Goal: Book appointment/travel/reservation

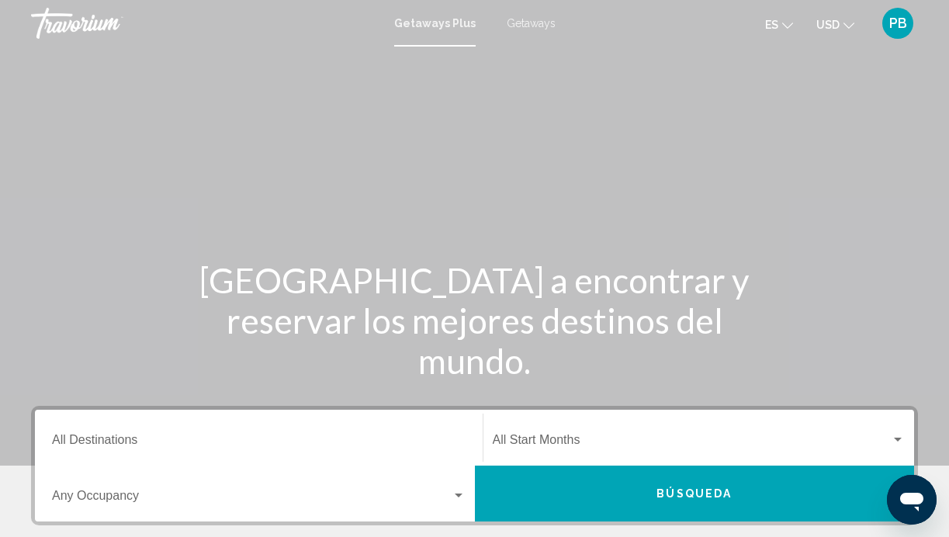
click at [527, 19] on span "Getaways" at bounding box center [530, 23] width 49 height 12
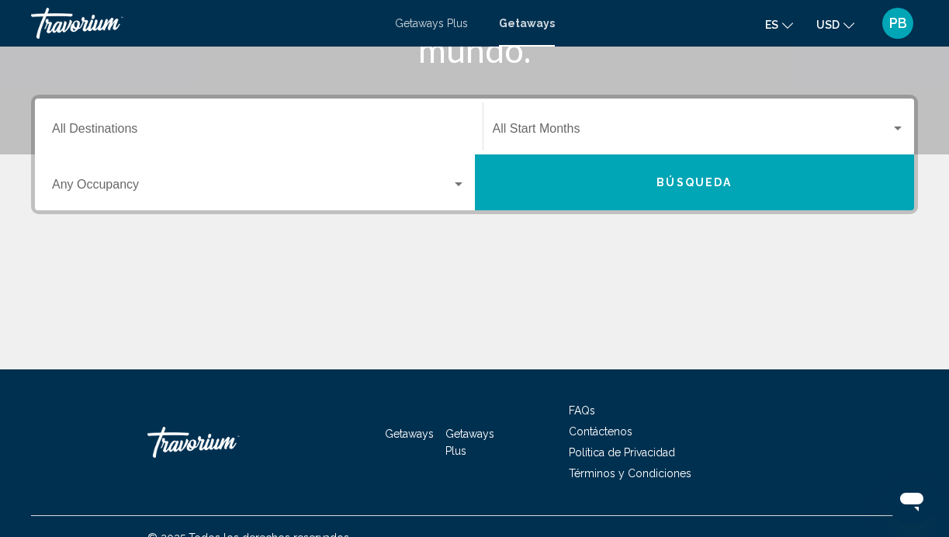
scroll to position [313, 0]
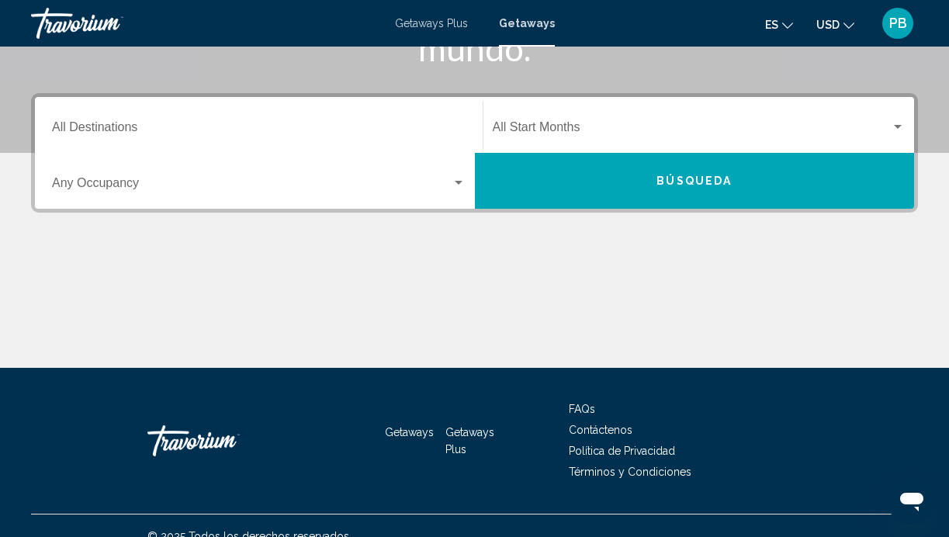
click at [126, 126] on input "Destination All Destinations" at bounding box center [258, 130] width 413 height 14
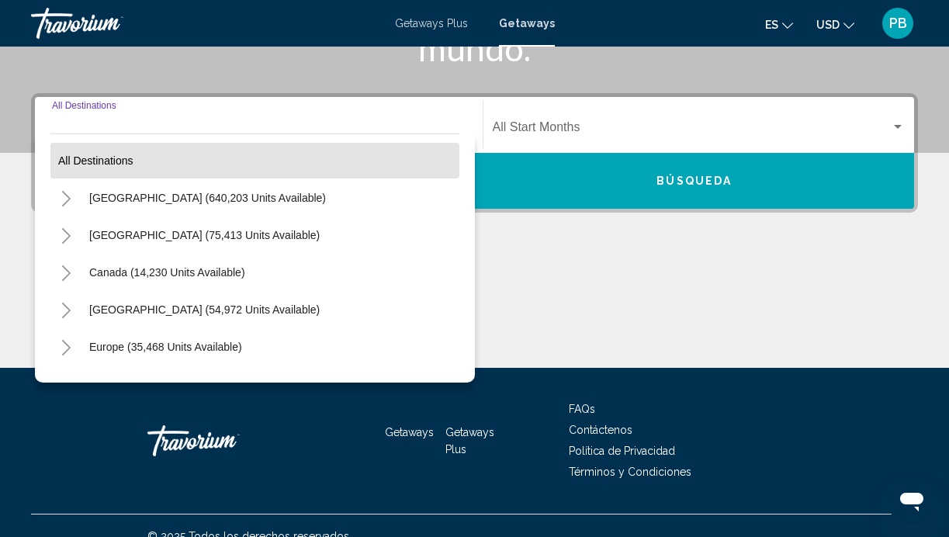
click at [183, 155] on button "All destinations" at bounding box center [254, 161] width 409 height 36
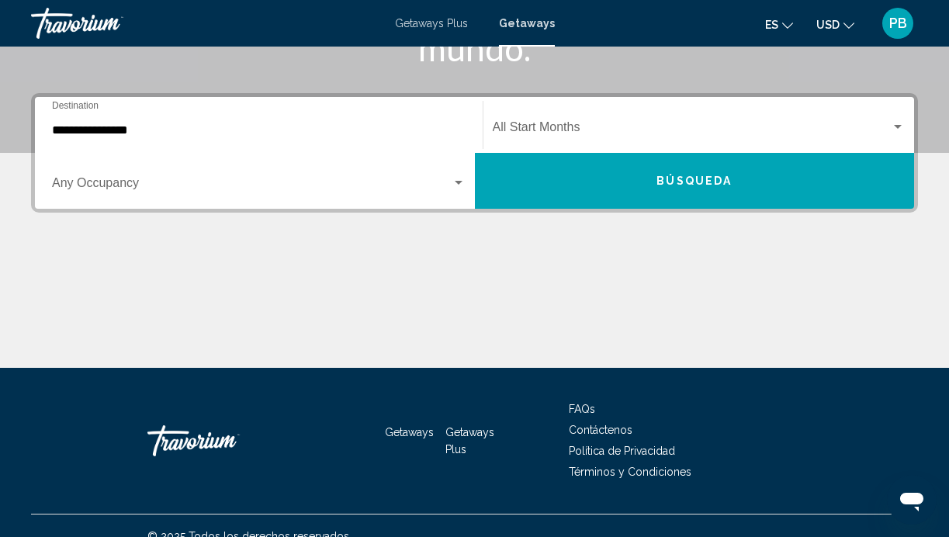
scroll to position [334, 0]
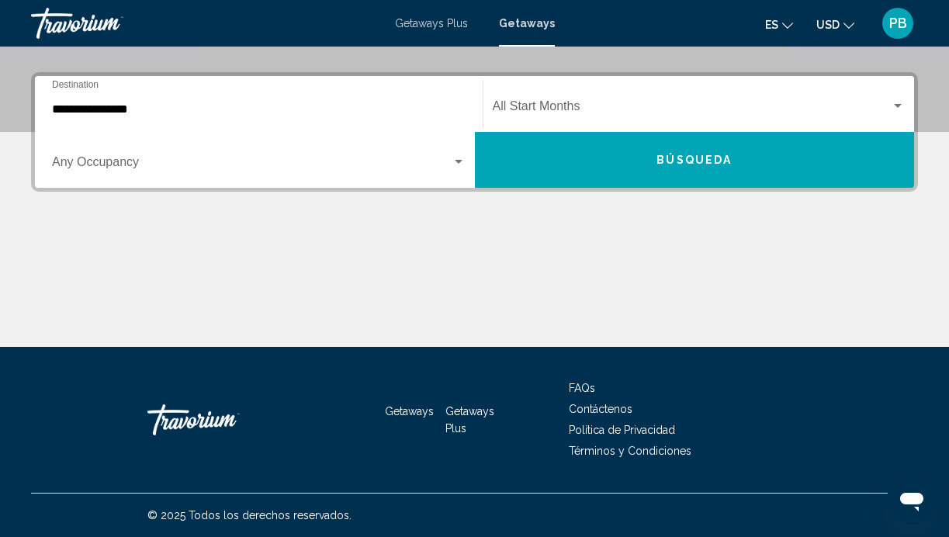
click at [183, 104] on input "**********" at bounding box center [258, 109] width 413 height 14
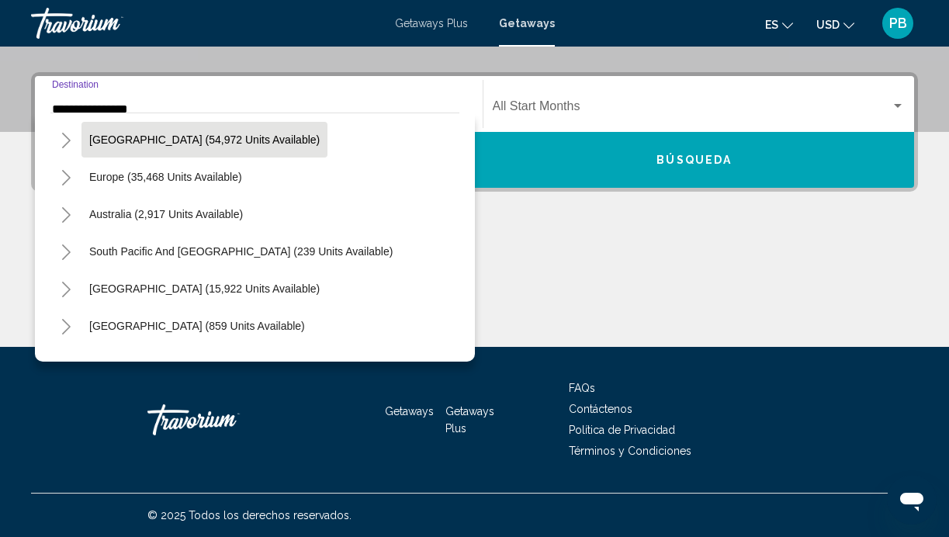
scroll to position [154, 0]
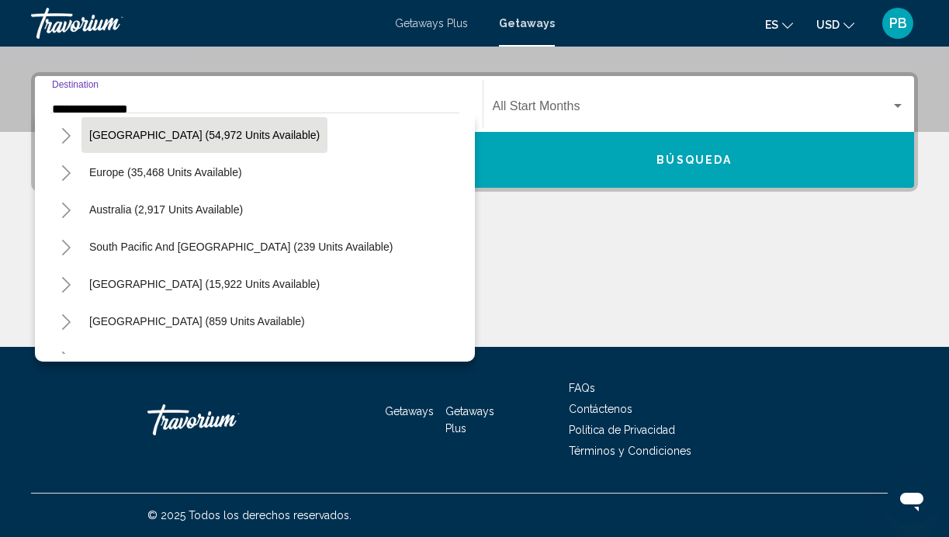
click at [159, 284] on span "[GEOGRAPHIC_DATA] (15,922 units available)" at bounding box center [204, 284] width 230 height 12
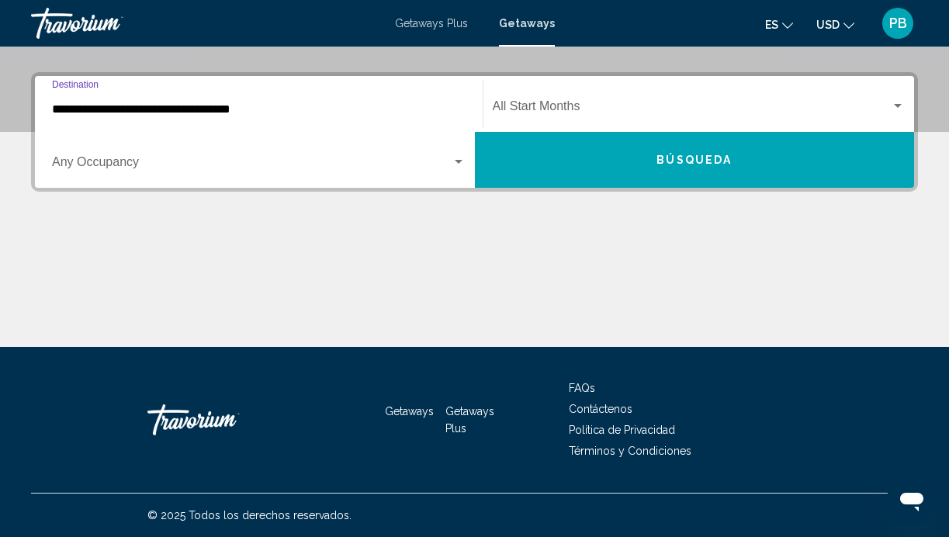
click at [90, 112] on input "**********" at bounding box center [258, 109] width 413 height 14
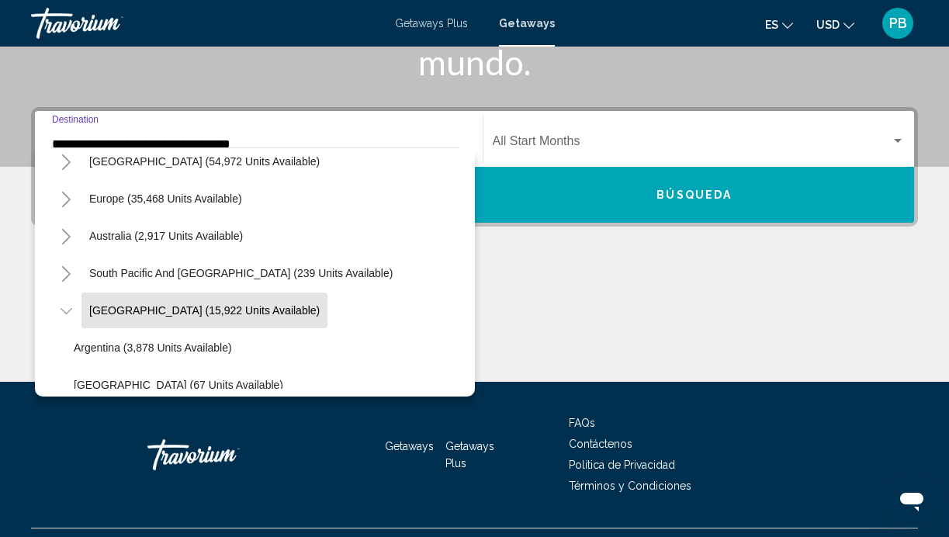
scroll to position [164, 0]
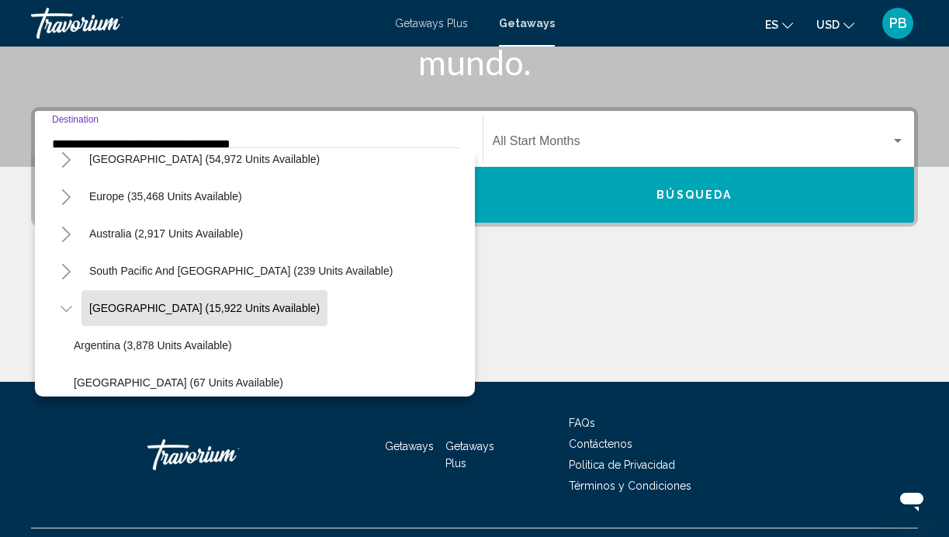
click at [64, 301] on icon "Toggle South America (15,922 units available)" at bounding box center [66, 309] width 12 height 16
click at [64, 346] on icon "Toggle Central America (859 units available)" at bounding box center [66, 346] width 12 height 16
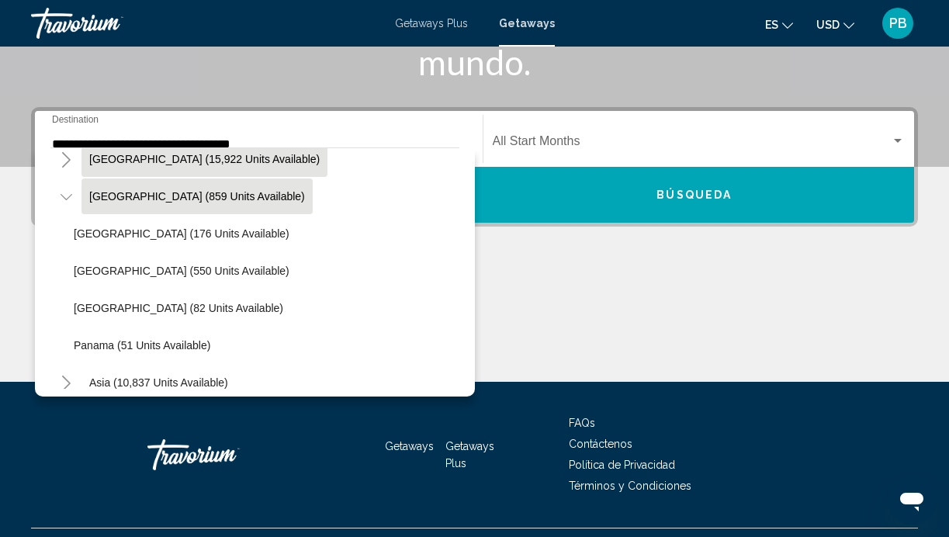
scroll to position [317, 0]
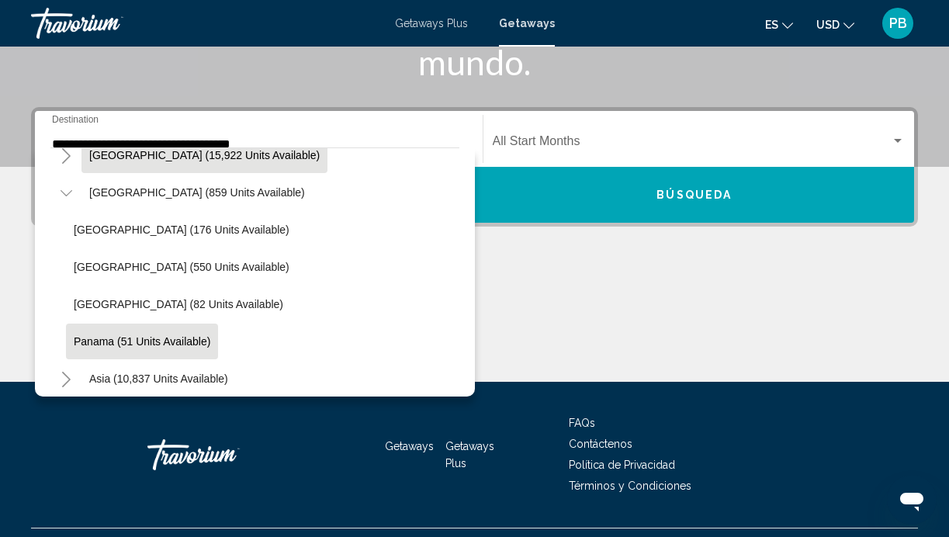
click at [123, 335] on span "Panama (51 units available)" at bounding box center [142, 341] width 137 height 12
type input "**********"
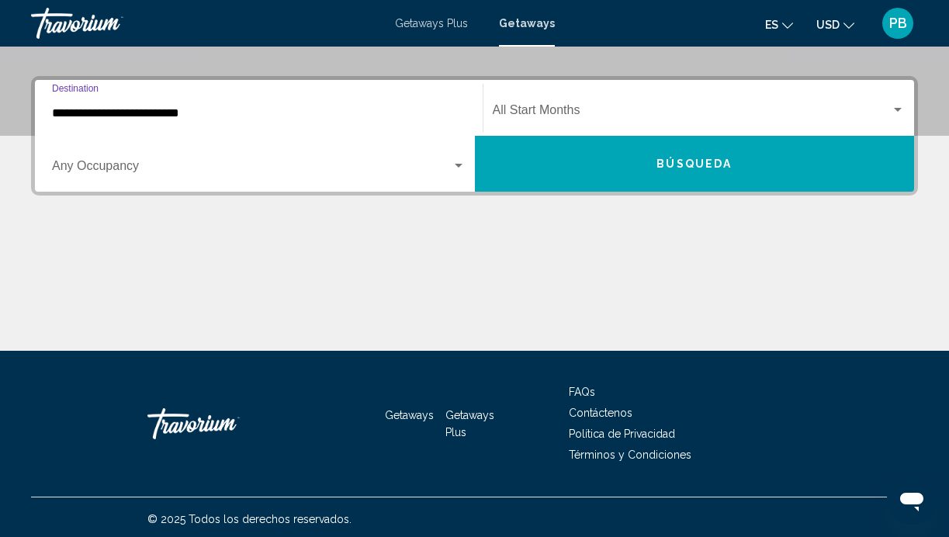
scroll to position [334, 0]
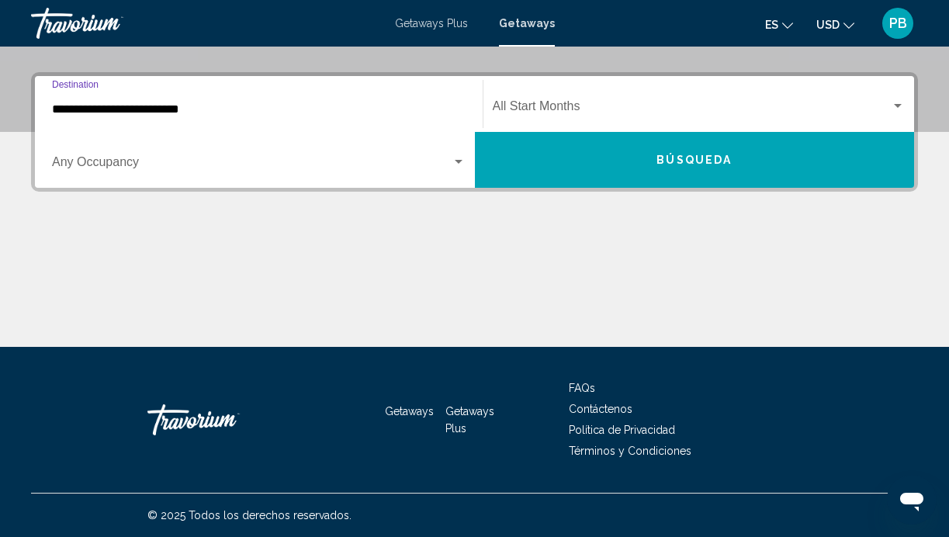
click at [611, 102] on span "Search widget" at bounding box center [692, 109] width 399 height 14
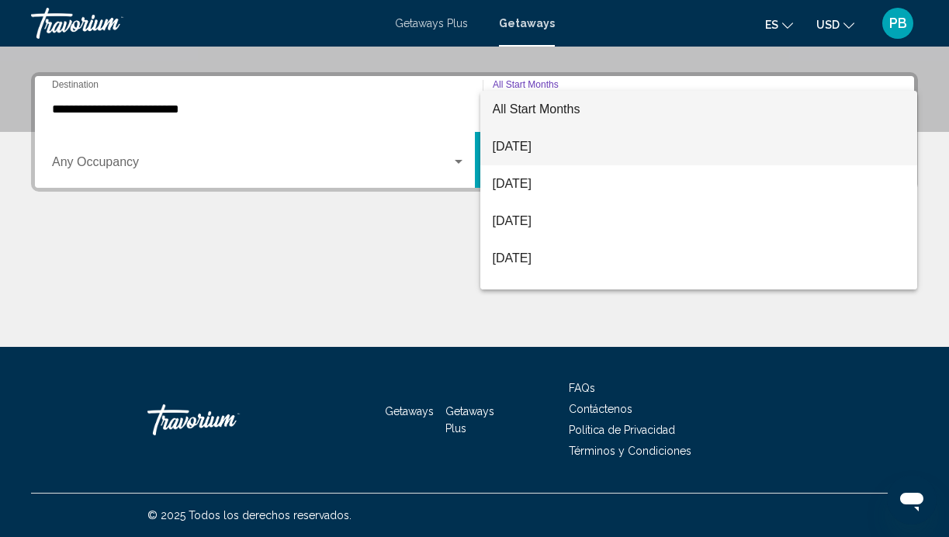
click at [564, 135] on span "[DATE]" at bounding box center [699, 146] width 413 height 37
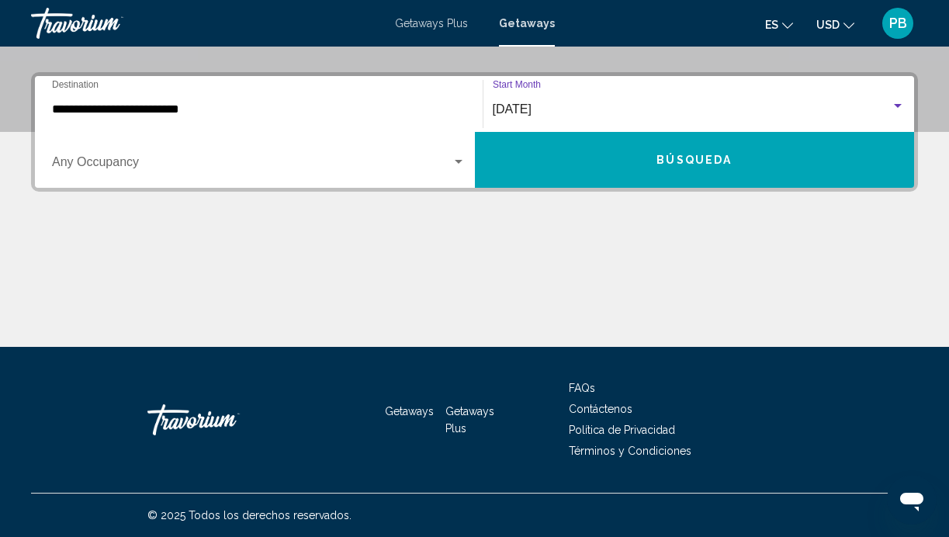
click at [388, 157] on div "Occupancy Any Occupancy" at bounding box center [258, 160] width 413 height 49
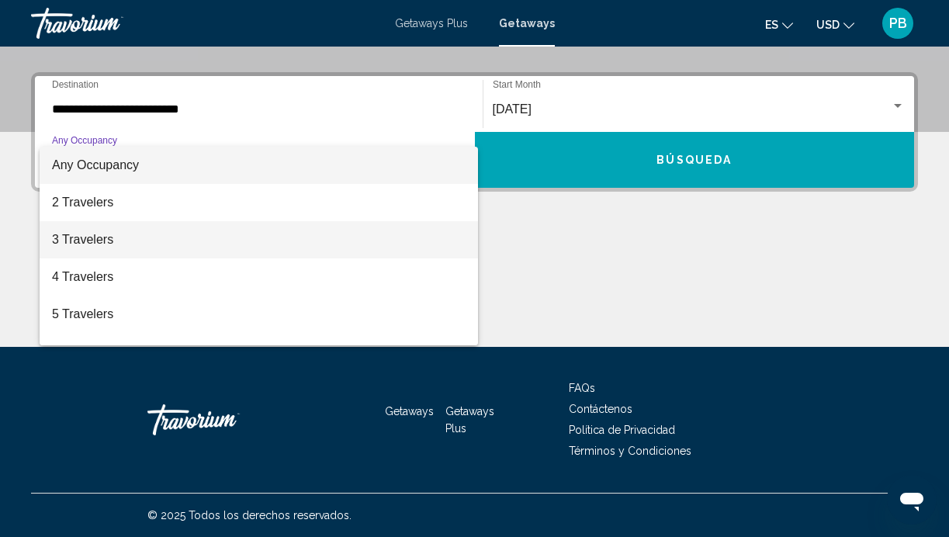
click at [378, 229] on span "3 Travelers" at bounding box center [258, 239] width 413 height 37
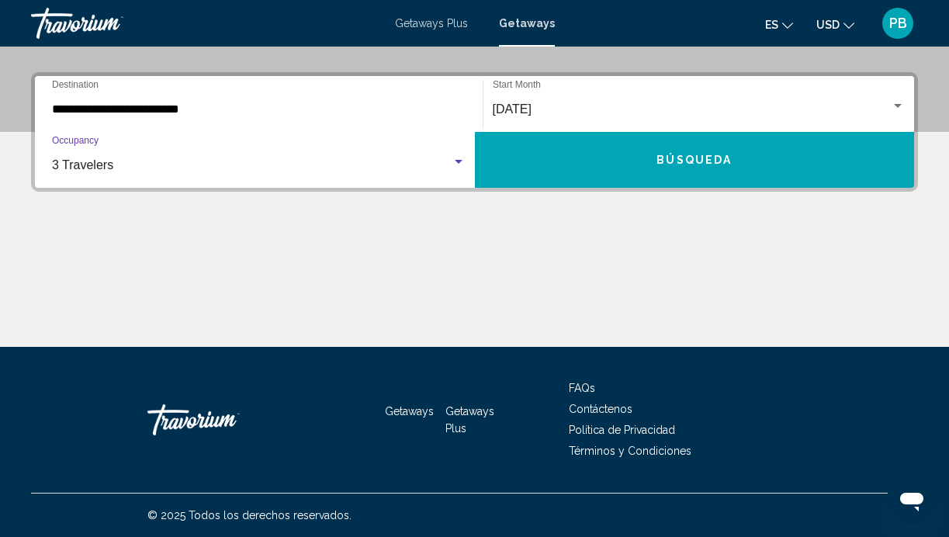
click at [620, 154] on button "Búsqueda" at bounding box center [695, 160] width 440 height 56
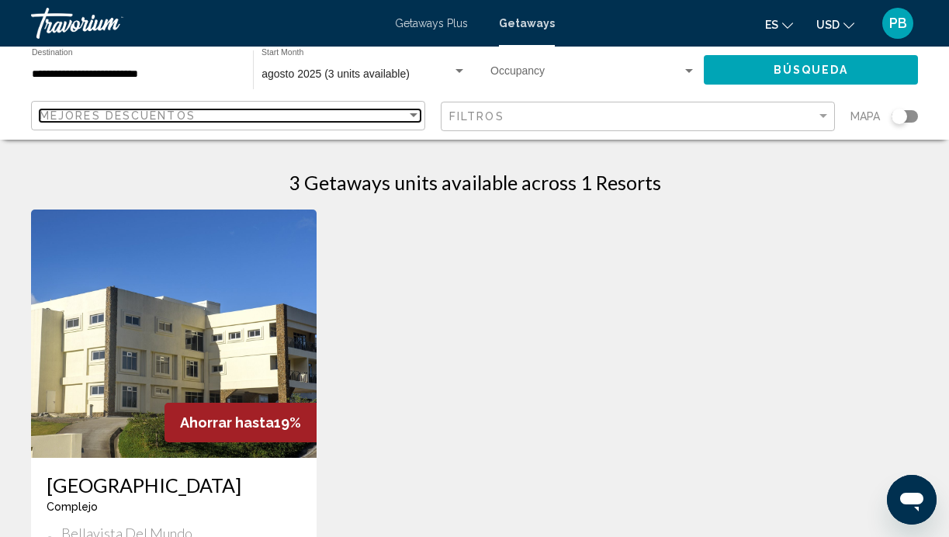
click at [417, 112] on div "Sort by" at bounding box center [413, 115] width 14 height 12
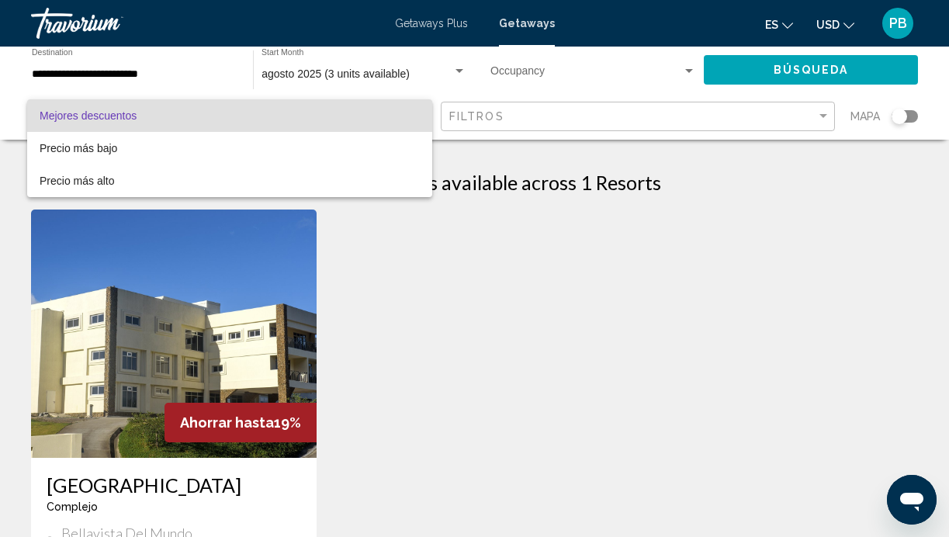
click at [565, 110] on div at bounding box center [474, 268] width 949 height 537
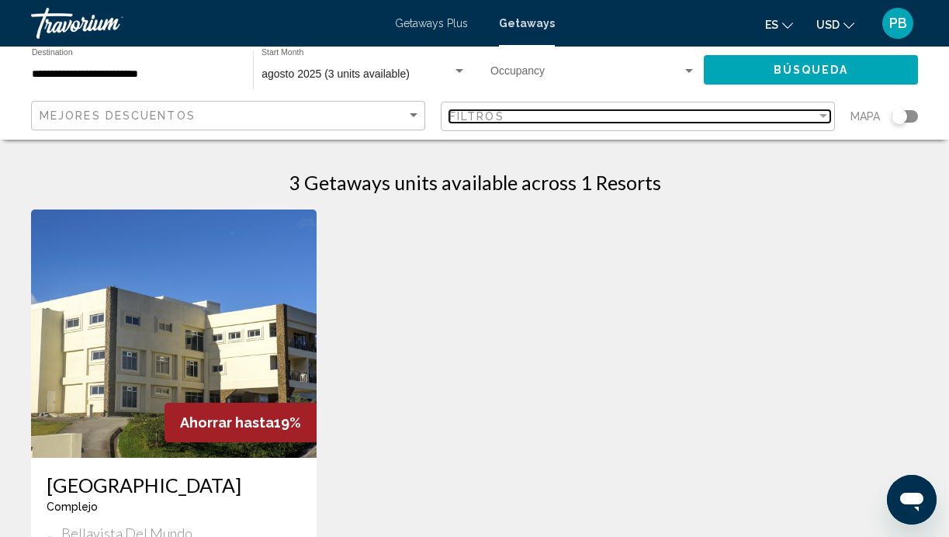
click at [565, 110] on div "Filtros" at bounding box center [632, 116] width 367 height 12
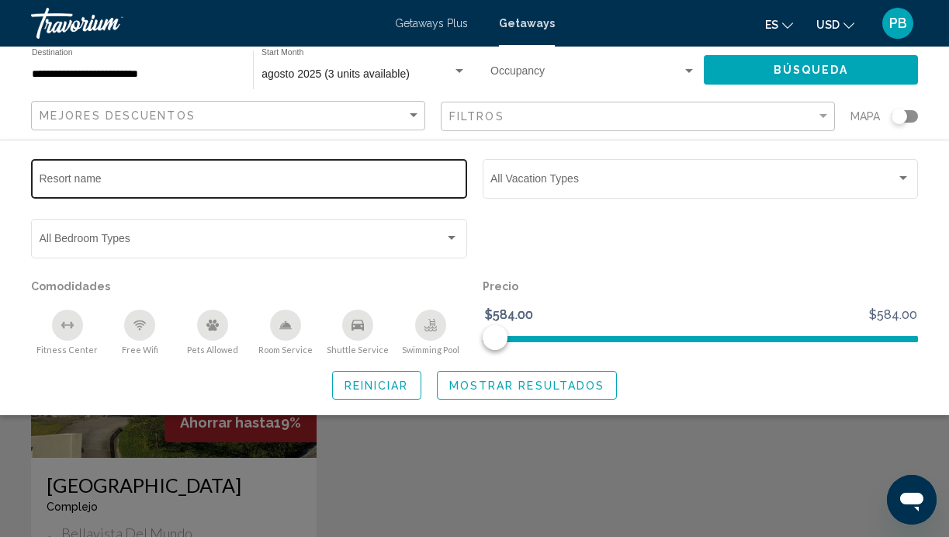
click at [137, 178] on input "Resort name" at bounding box center [250, 181] width 420 height 12
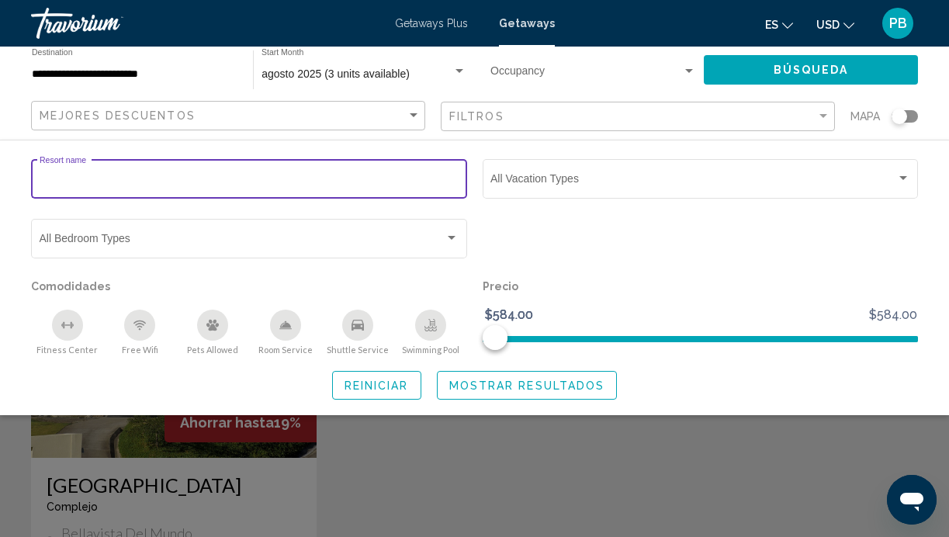
click at [358, 385] on span "Reiniciar" at bounding box center [376, 385] width 64 height 12
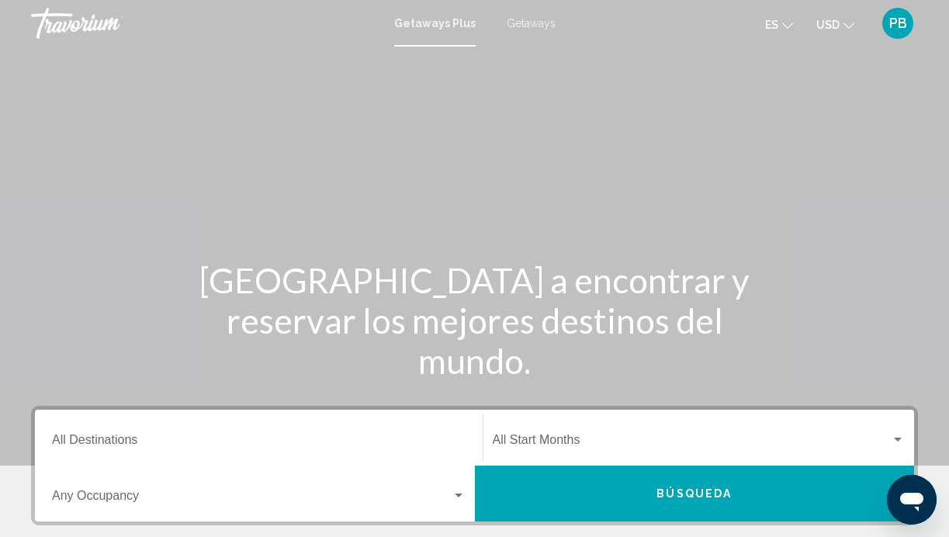
click at [528, 22] on span "Getaways" at bounding box center [530, 23] width 49 height 12
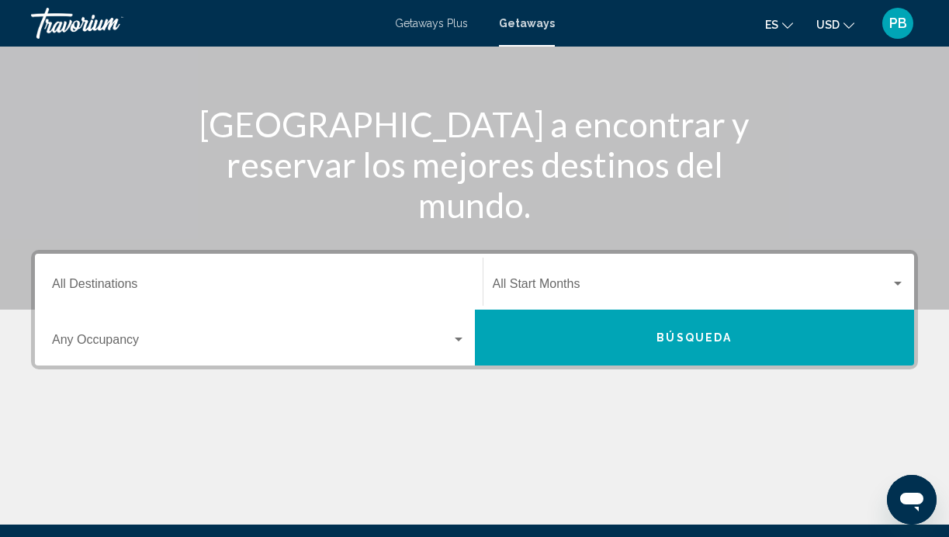
scroll to position [158, 0]
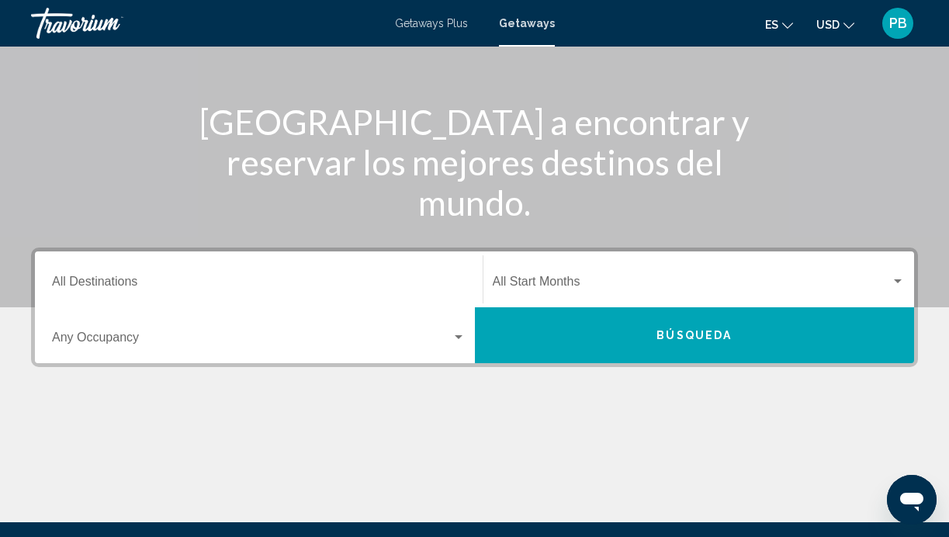
click at [230, 278] on input "Destination All Destinations" at bounding box center [258, 285] width 413 height 14
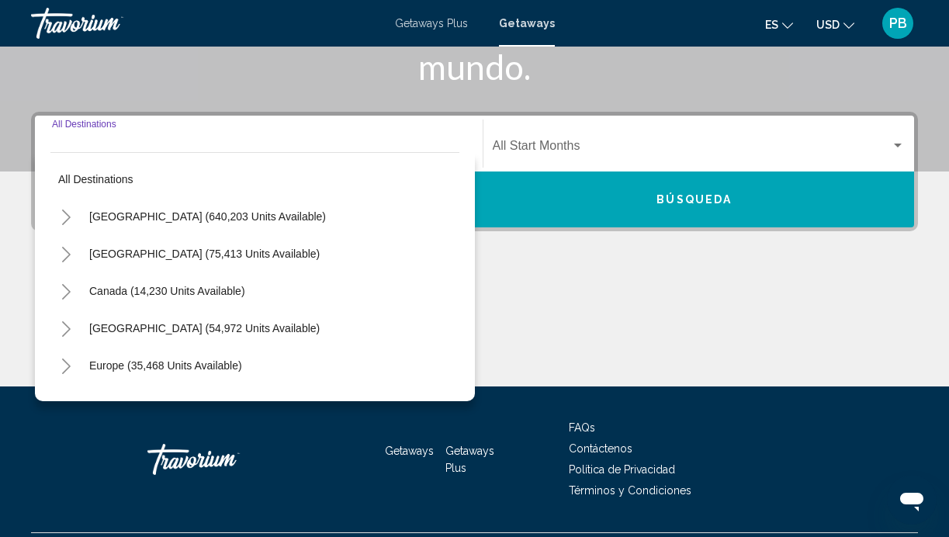
scroll to position [334, 0]
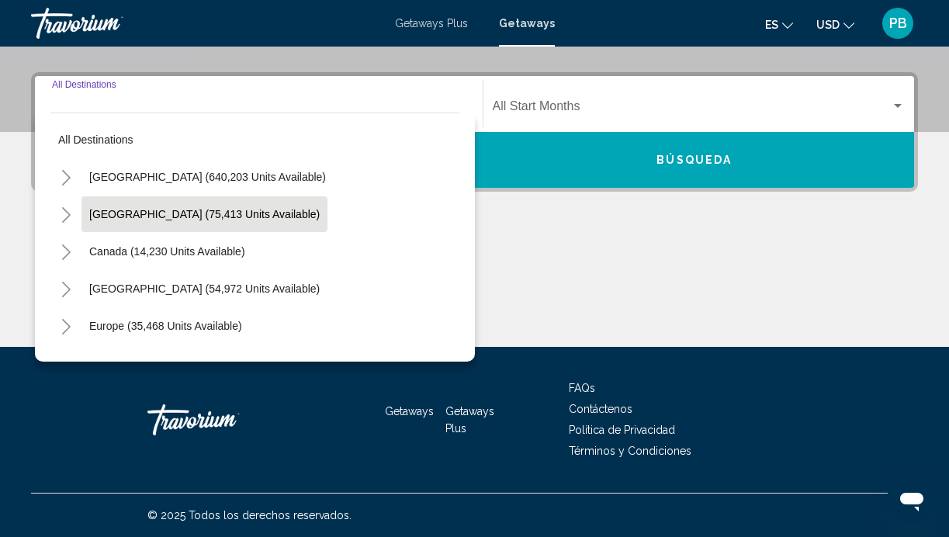
click at [214, 216] on span "Mexico (75,413 units available)" at bounding box center [204, 214] width 230 height 12
type input "**********"
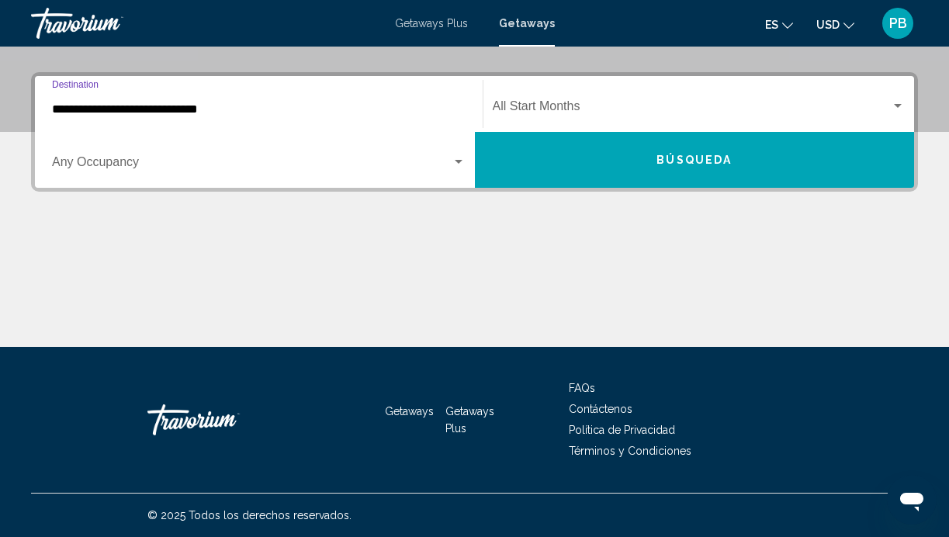
click at [586, 98] on div "Start Month All Start Months" at bounding box center [699, 104] width 413 height 49
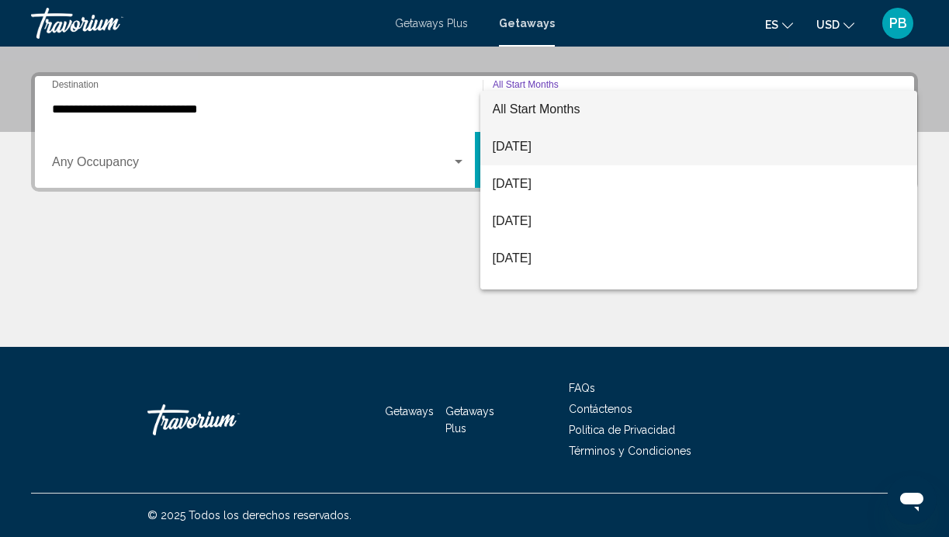
click at [576, 141] on span "August 2025" at bounding box center [699, 146] width 413 height 37
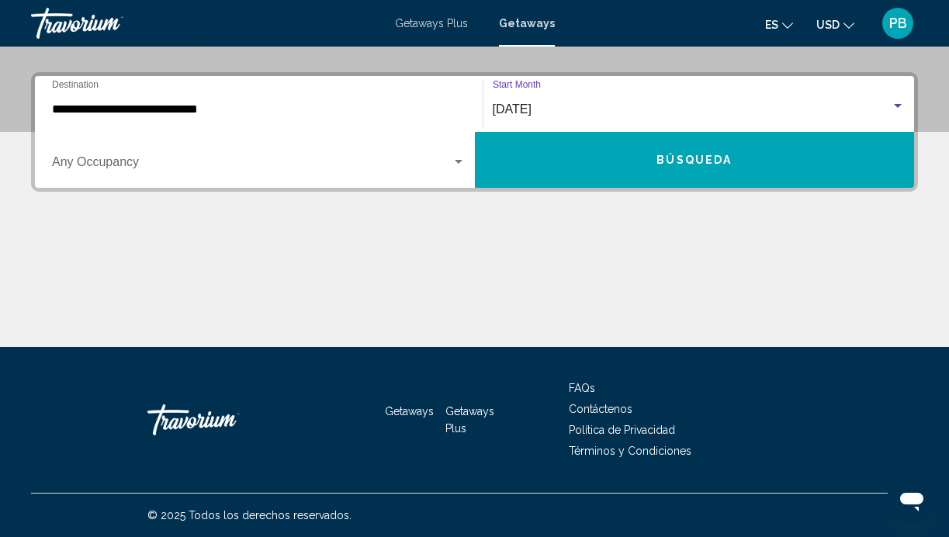
click at [461, 161] on div "Search widget" at bounding box center [459, 162] width 8 height 4
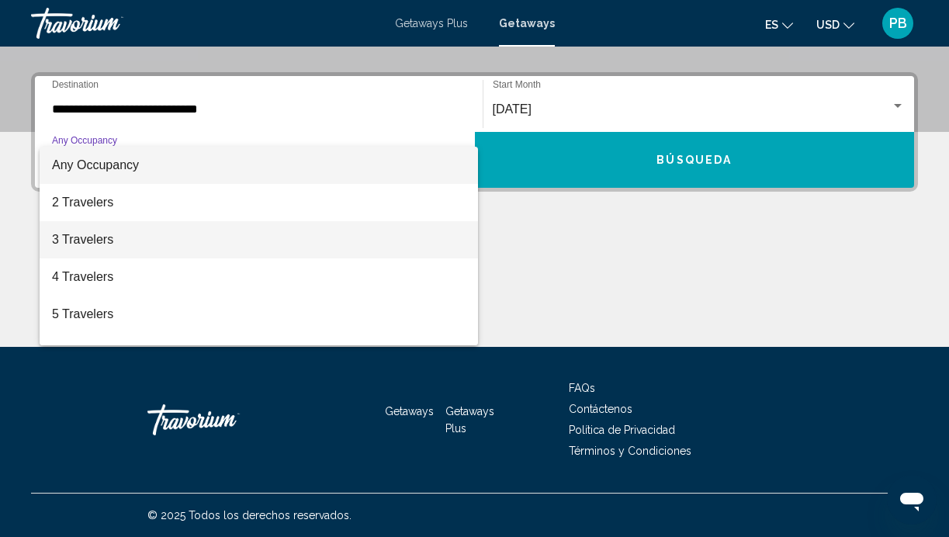
click at [410, 233] on span "3 Travelers" at bounding box center [258, 239] width 413 height 37
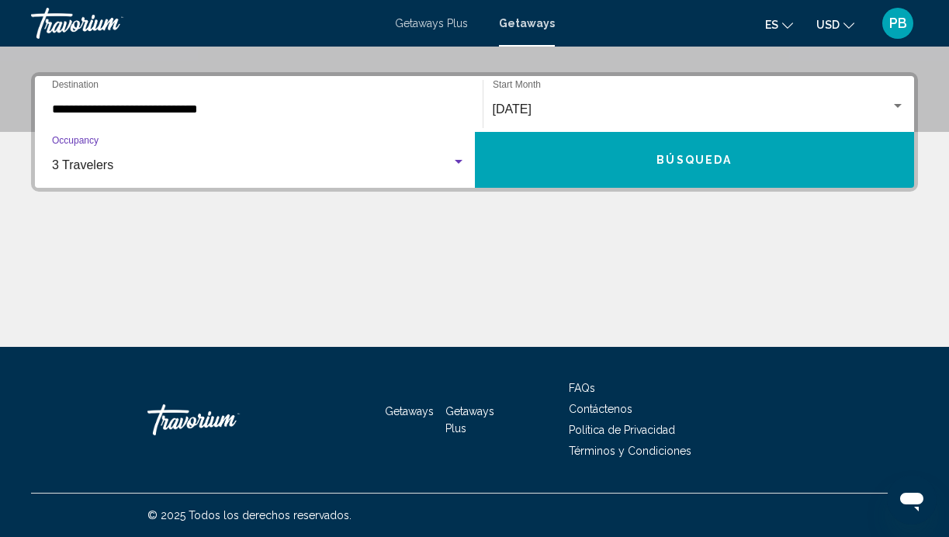
click at [660, 157] on span "Búsqueda" at bounding box center [693, 160] width 75 height 12
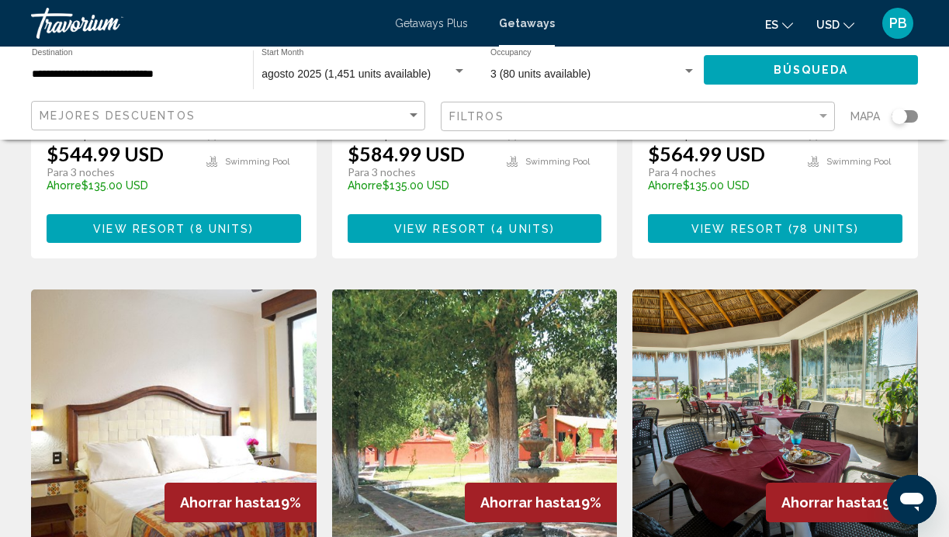
scroll to position [1721, 0]
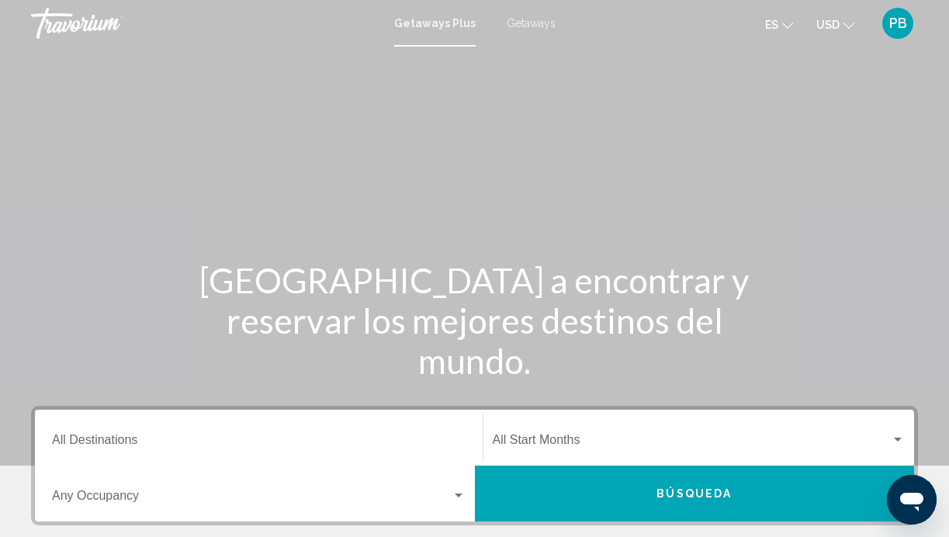
click at [92, 443] on input "Destination All Destinations" at bounding box center [258, 443] width 413 height 14
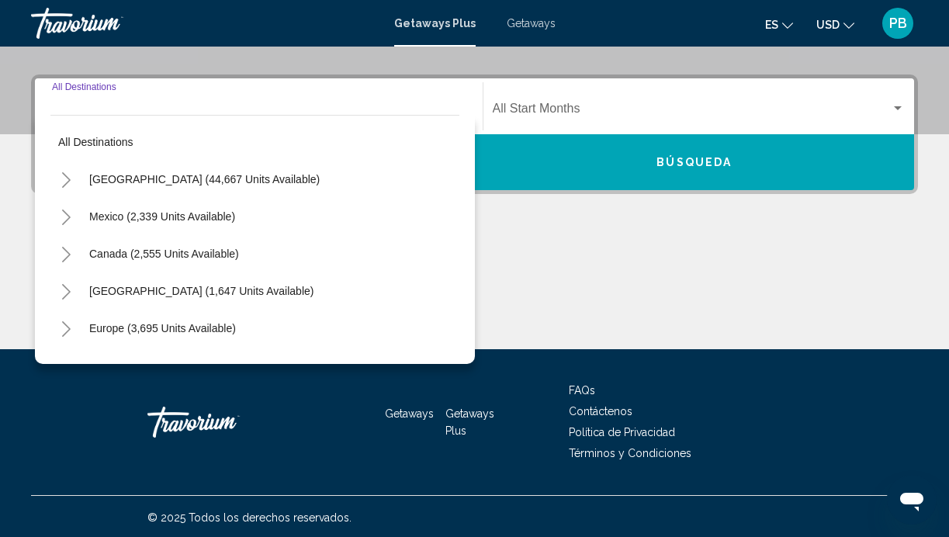
scroll to position [334, 0]
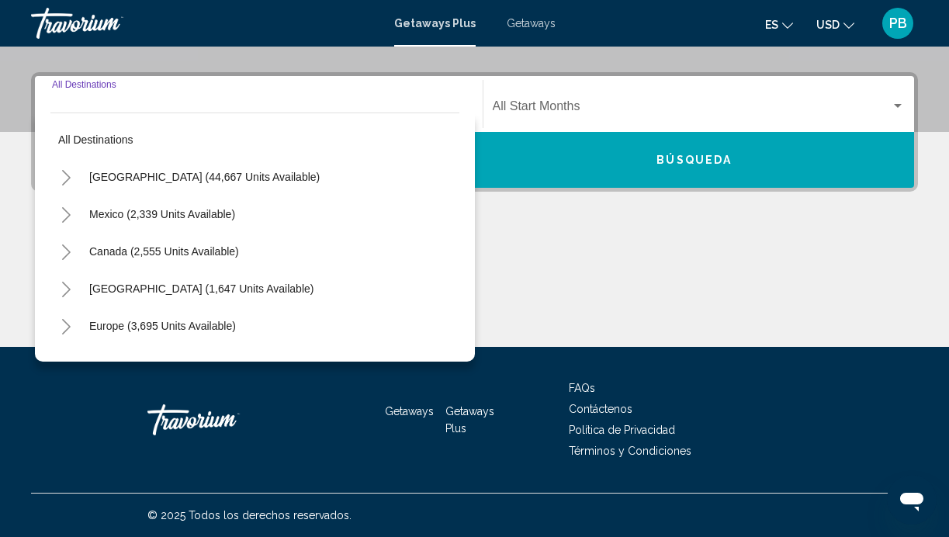
click at [64, 209] on icon "Toggle Mexico (2,339 units available)" at bounding box center [66, 215] width 9 height 16
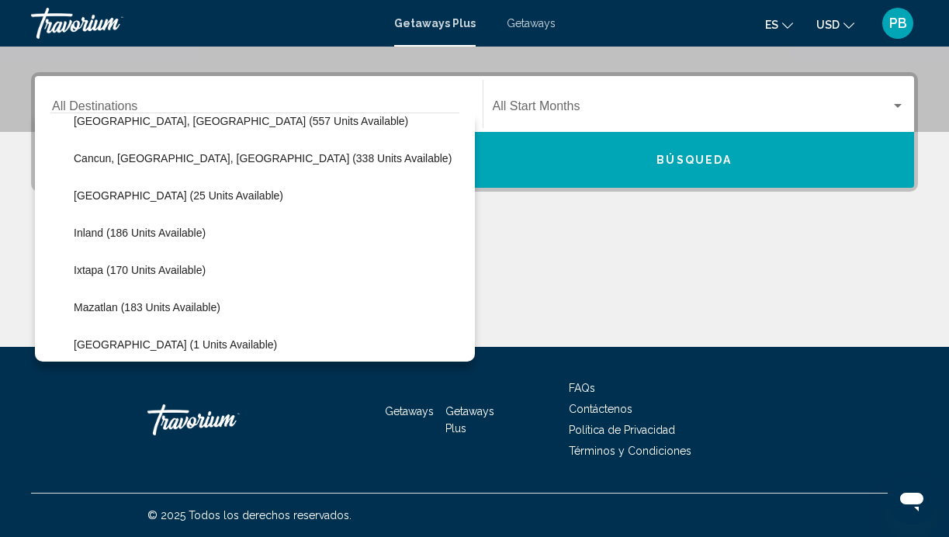
scroll to position [167, 0]
click at [11, 209] on div "Destination All Destinations All destinations United States (44,667 units avail…" at bounding box center [474, 209] width 949 height 275
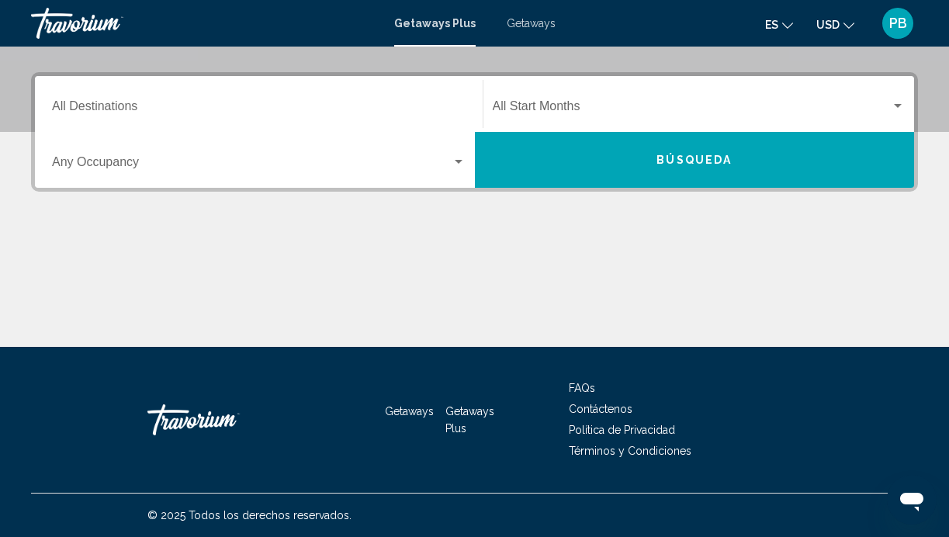
click at [101, 108] on input "Destination All Destinations" at bounding box center [258, 109] width 413 height 14
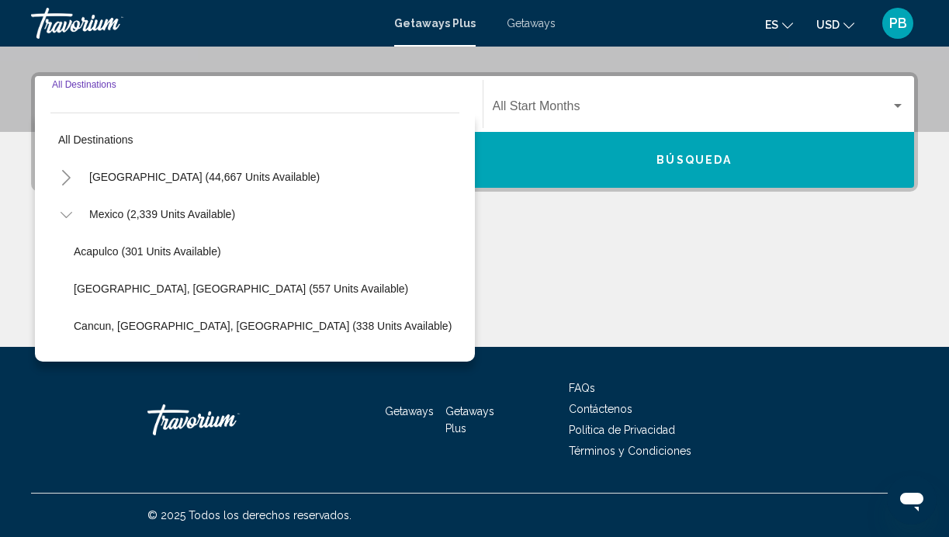
click at [64, 171] on icon "Toggle United States (44,667 units available)" at bounding box center [66, 178] width 9 height 16
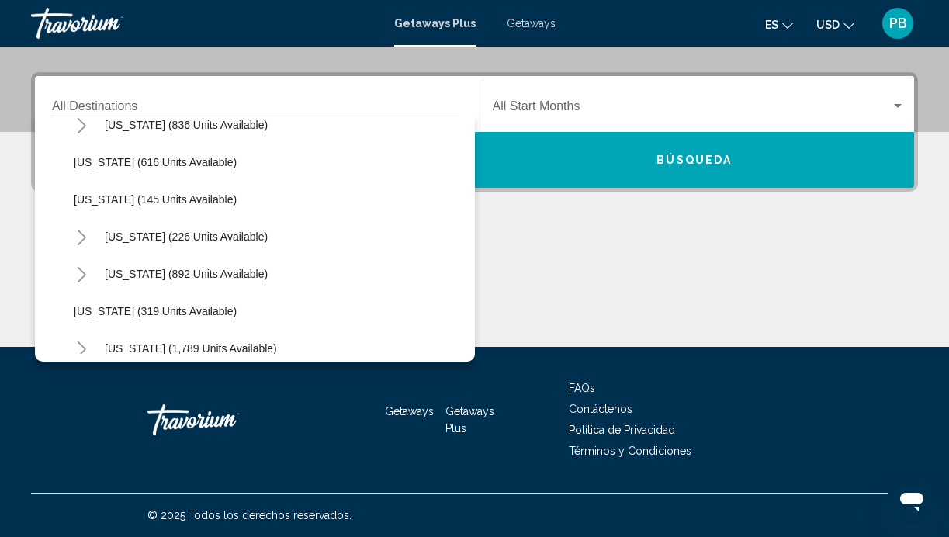
scroll to position [941, 0]
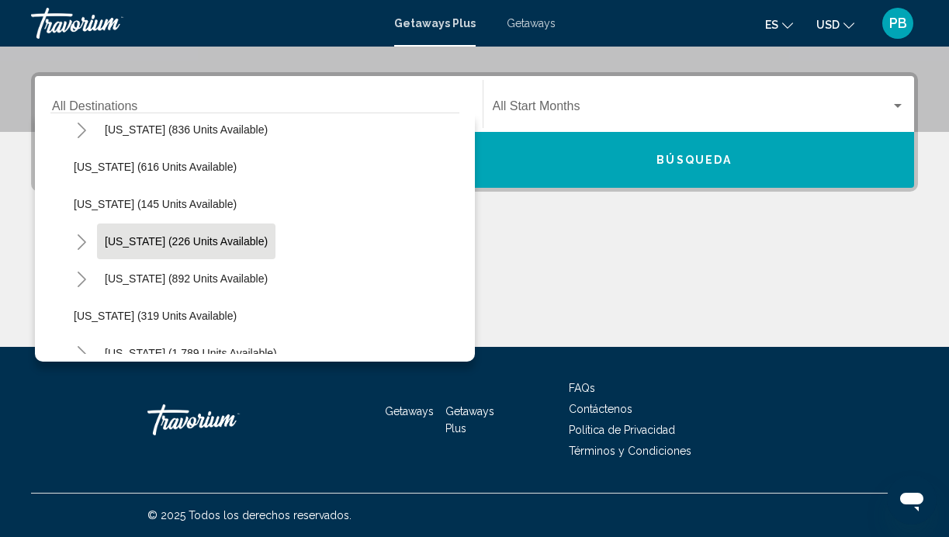
click at [113, 238] on span "New York (226 units available)" at bounding box center [186, 241] width 163 height 12
type input "**********"
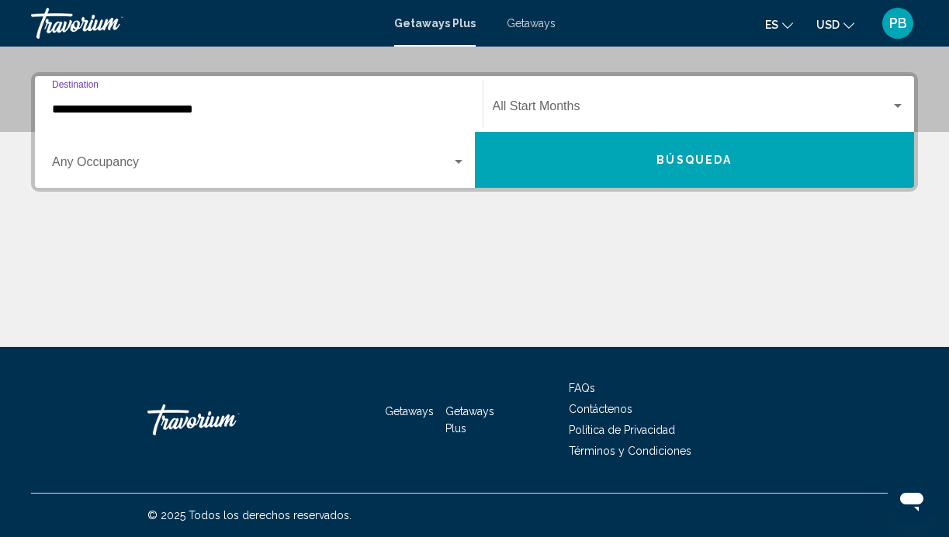
click at [137, 161] on span "Search widget" at bounding box center [251, 165] width 399 height 14
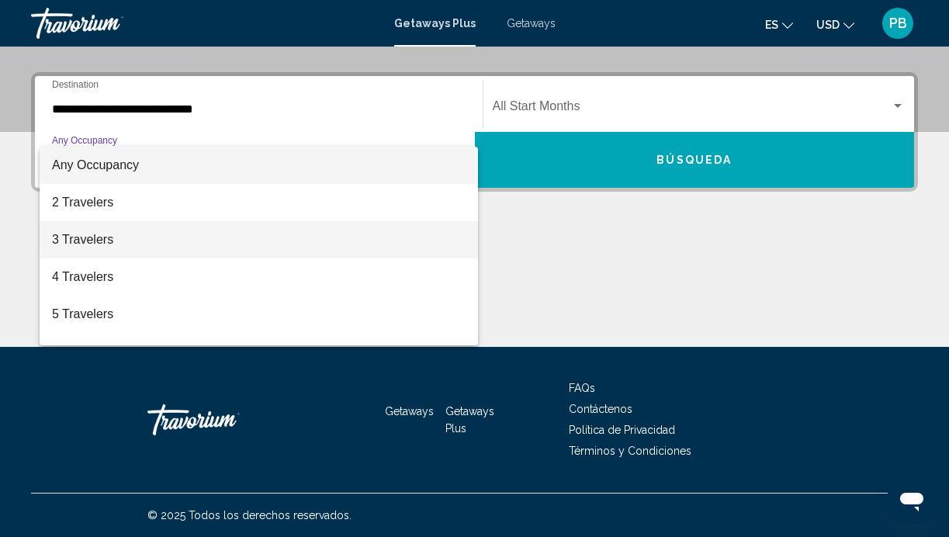
click at [107, 230] on span "3 Travelers" at bounding box center [258, 239] width 413 height 37
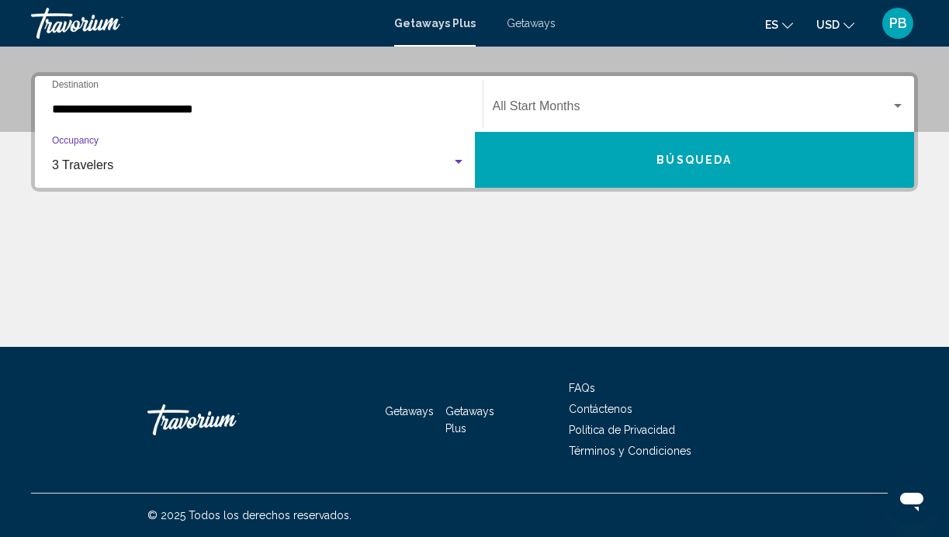
click at [607, 101] on div "Start Month All Start Months" at bounding box center [699, 104] width 413 height 49
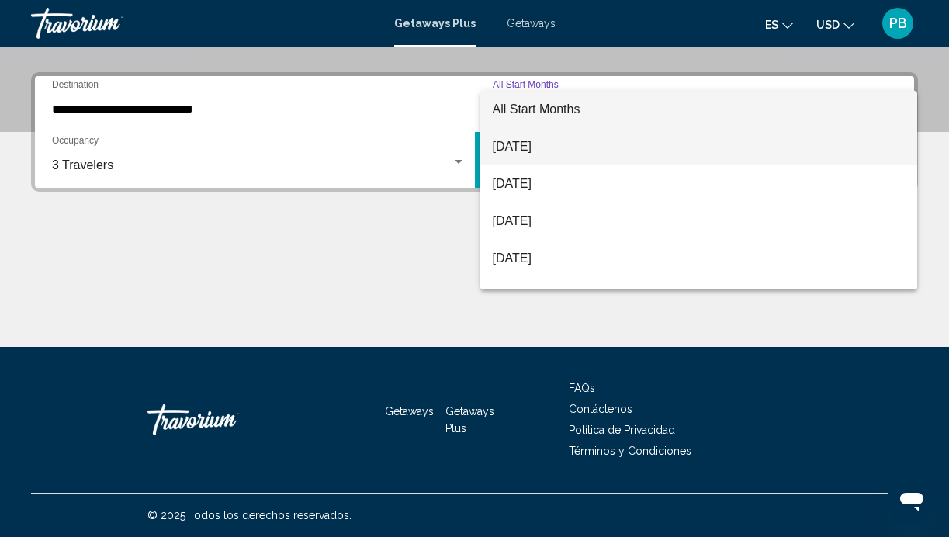
click at [577, 135] on span "[DATE]" at bounding box center [699, 146] width 413 height 37
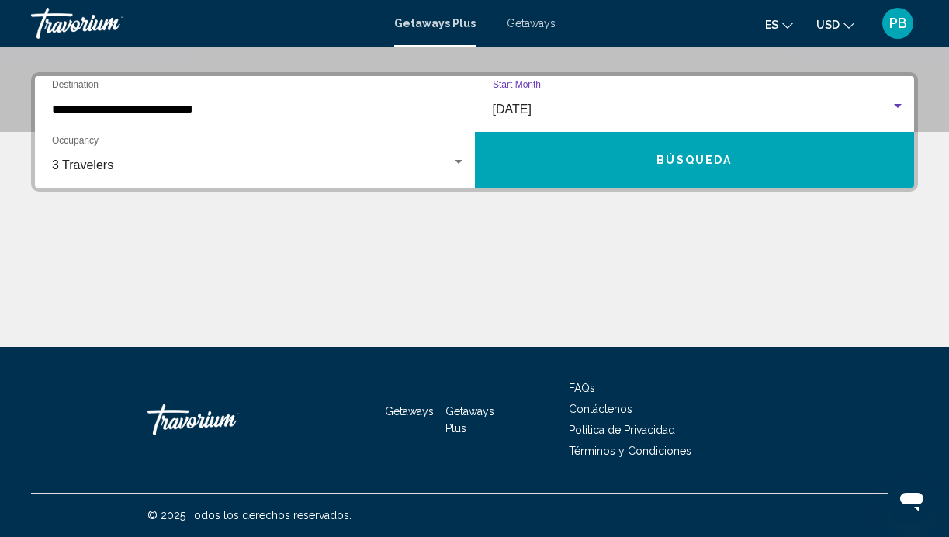
click at [579, 149] on button "Búsqueda" at bounding box center [695, 160] width 440 height 56
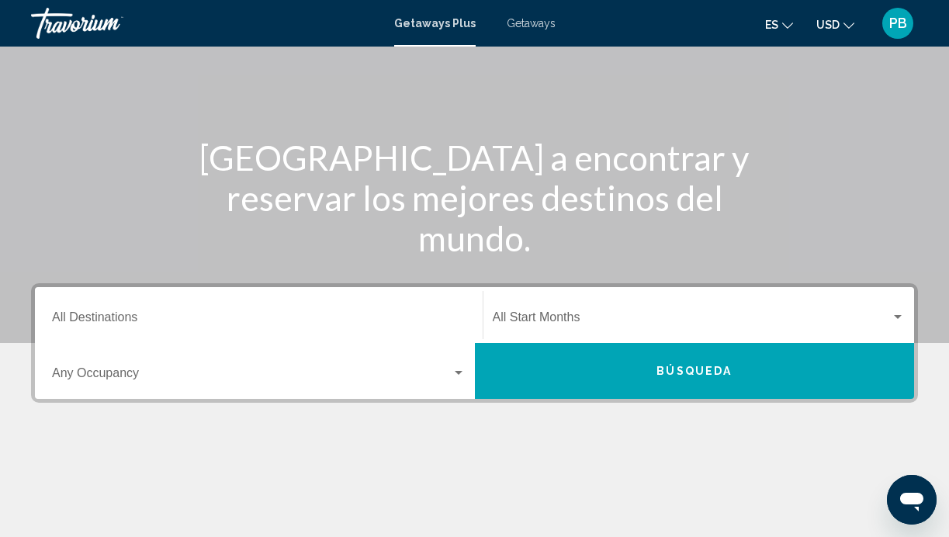
scroll to position [125, 0]
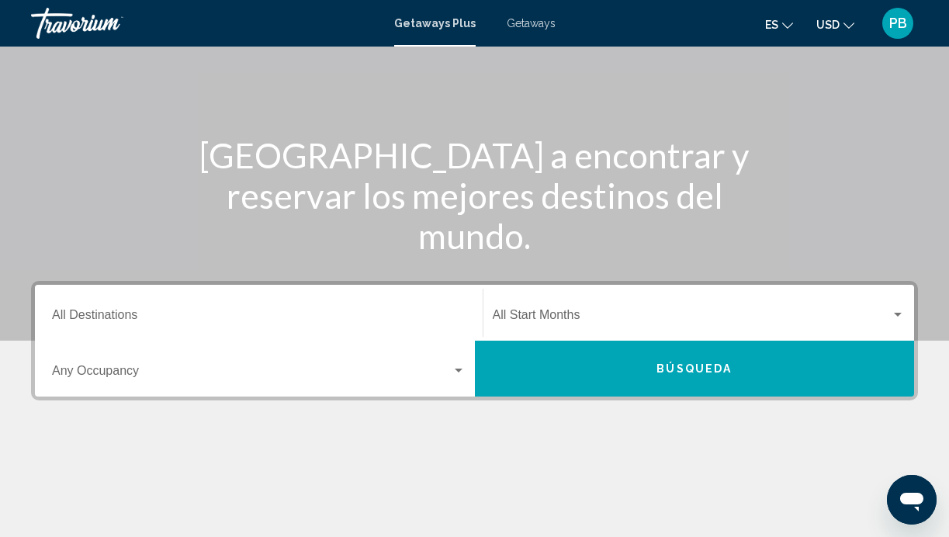
click at [112, 313] on input "Destination All Destinations" at bounding box center [258, 318] width 413 height 14
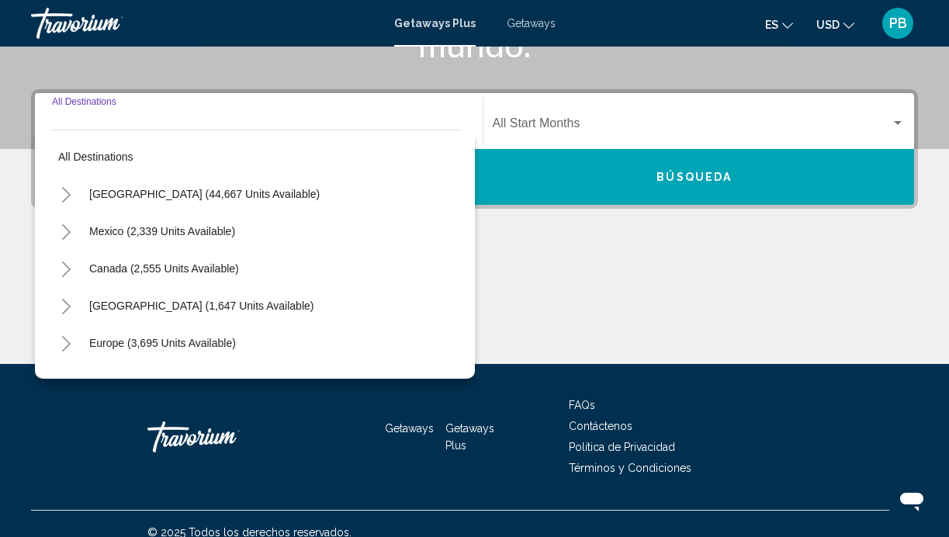
scroll to position [334, 0]
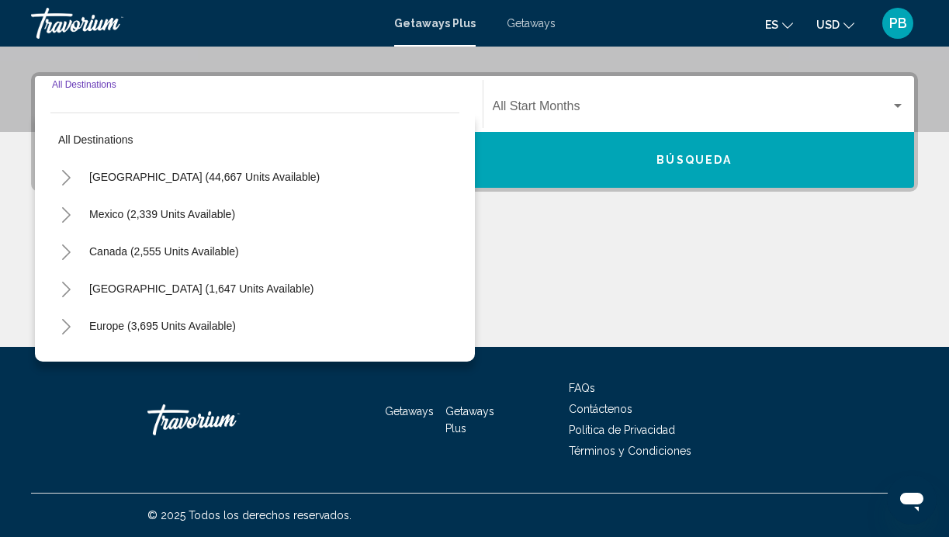
click at [69, 211] on icon "Toggle Mexico (2,339 units available)" at bounding box center [66, 215] width 12 height 16
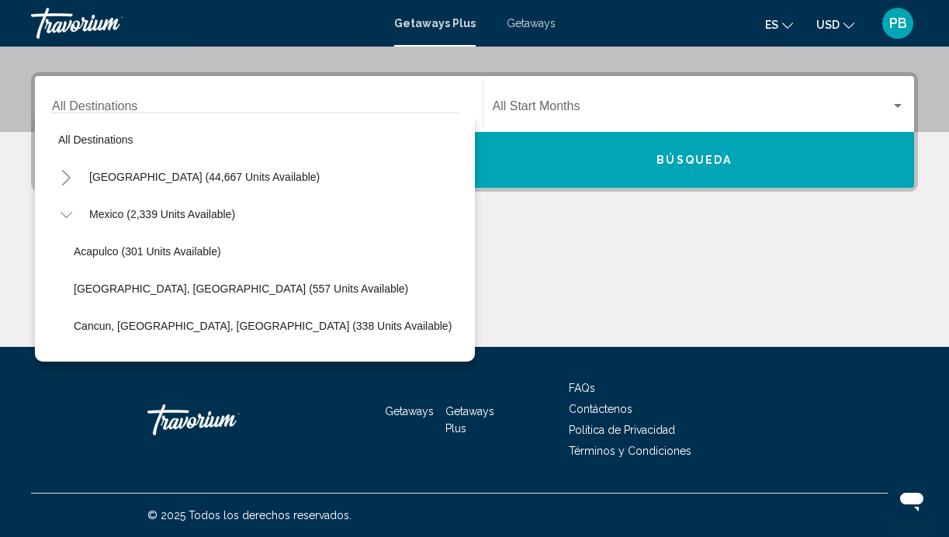
click at [71, 175] on button "Toggle United States (44,667 units available)" at bounding box center [65, 176] width 31 height 31
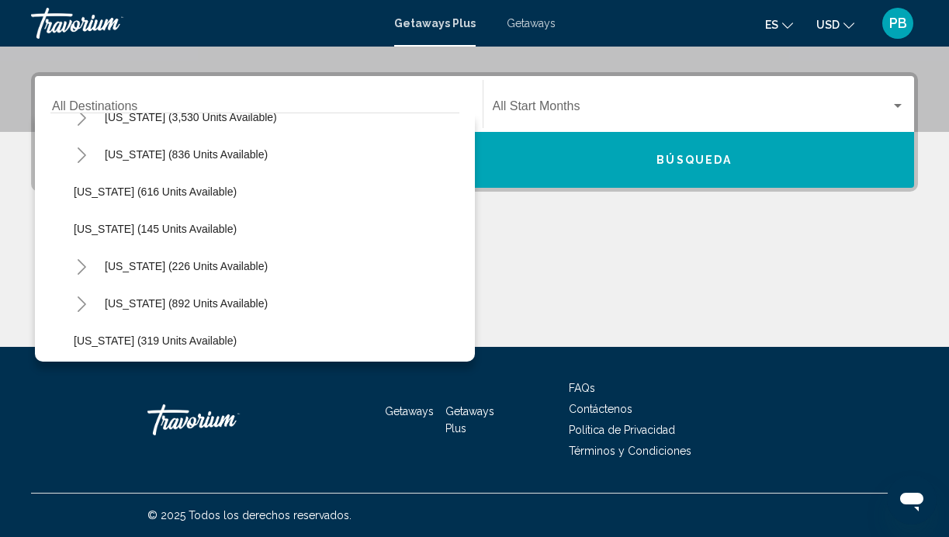
scroll to position [928, 0]
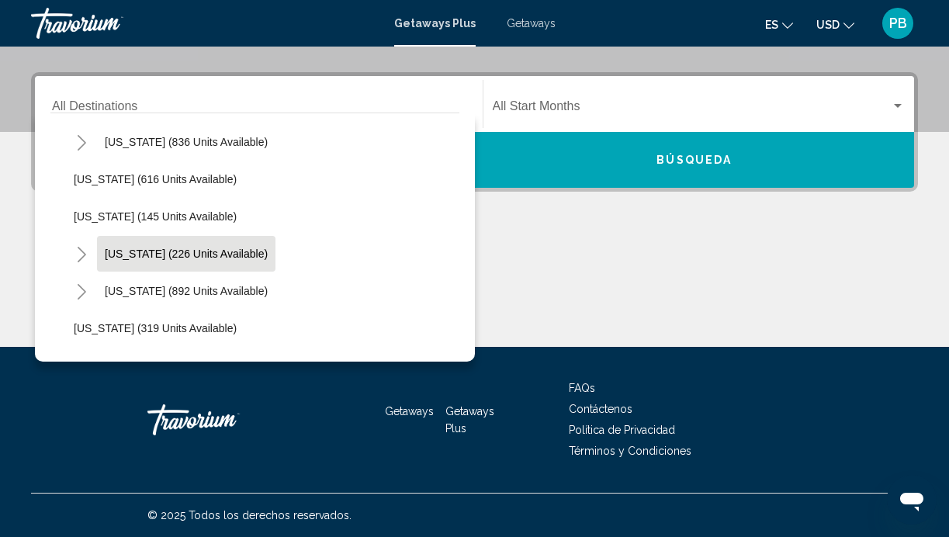
click at [202, 256] on span "New York (226 units available)" at bounding box center [186, 253] width 163 height 12
type input "**********"
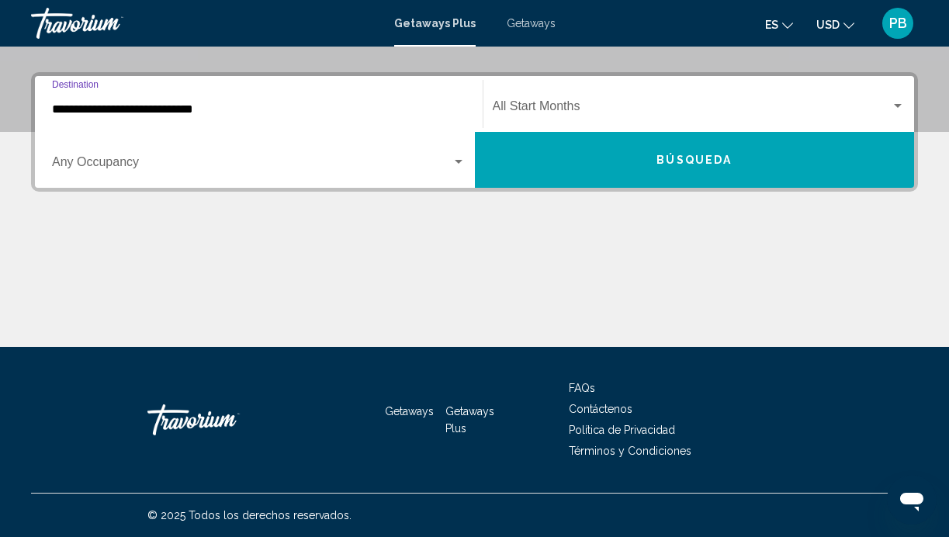
click at [634, 150] on button "Búsqueda" at bounding box center [695, 160] width 440 height 56
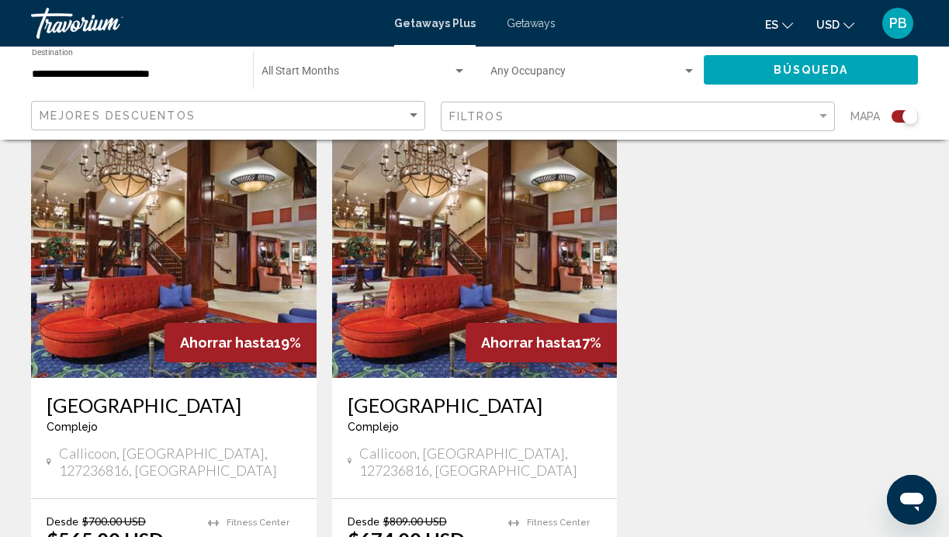
scroll to position [553, 0]
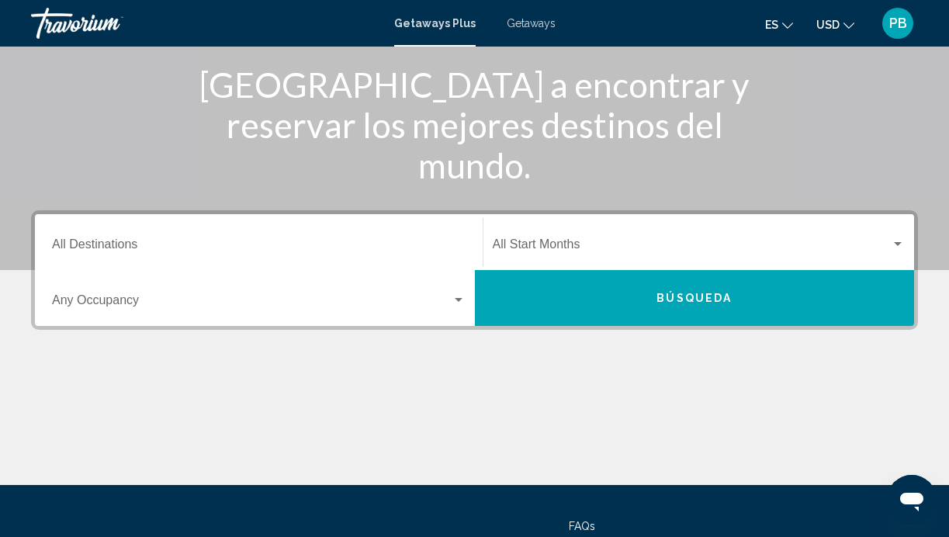
scroll to position [199, 0]
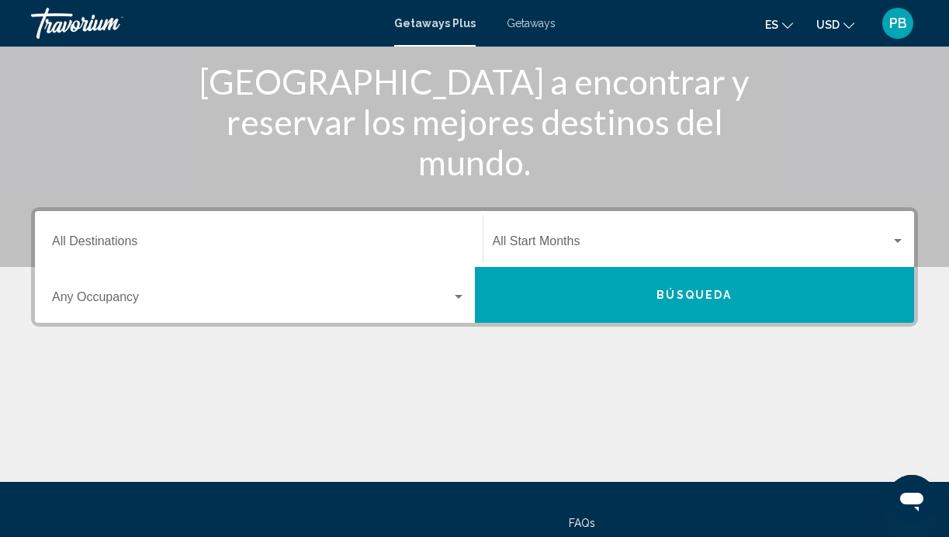
click at [142, 242] on input "Destination All Destinations" at bounding box center [258, 244] width 413 height 14
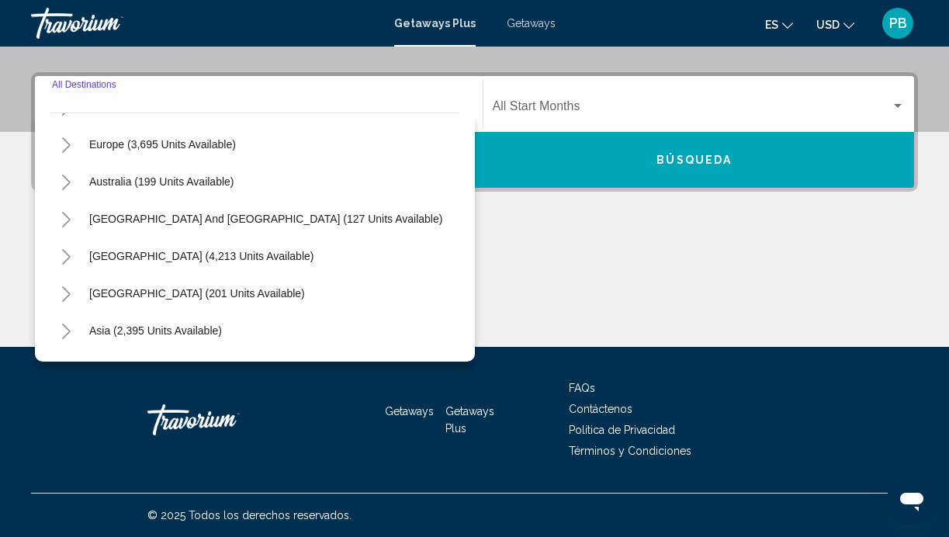
scroll to position [182, 0]
click at [67, 256] on icon "Toggle South America (4,213 units available)" at bounding box center [66, 256] width 12 height 16
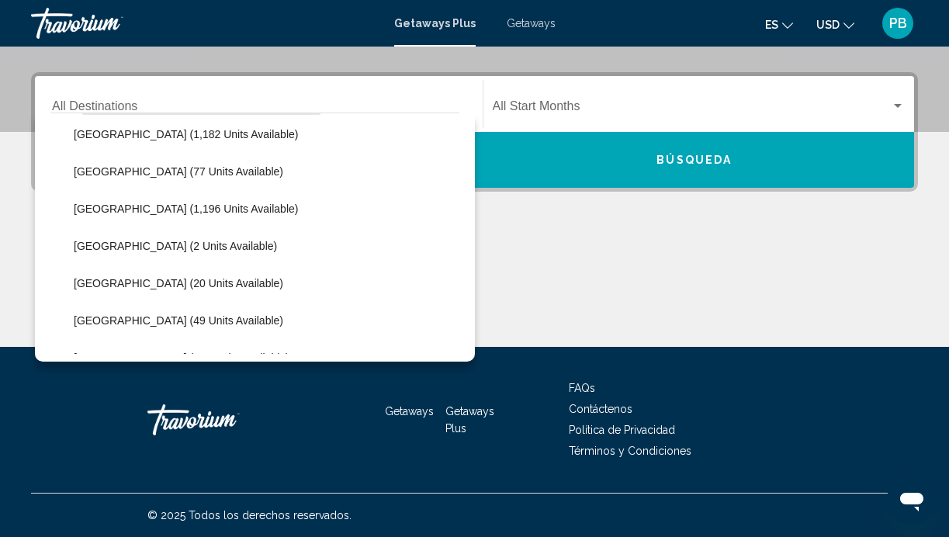
scroll to position [340, 0]
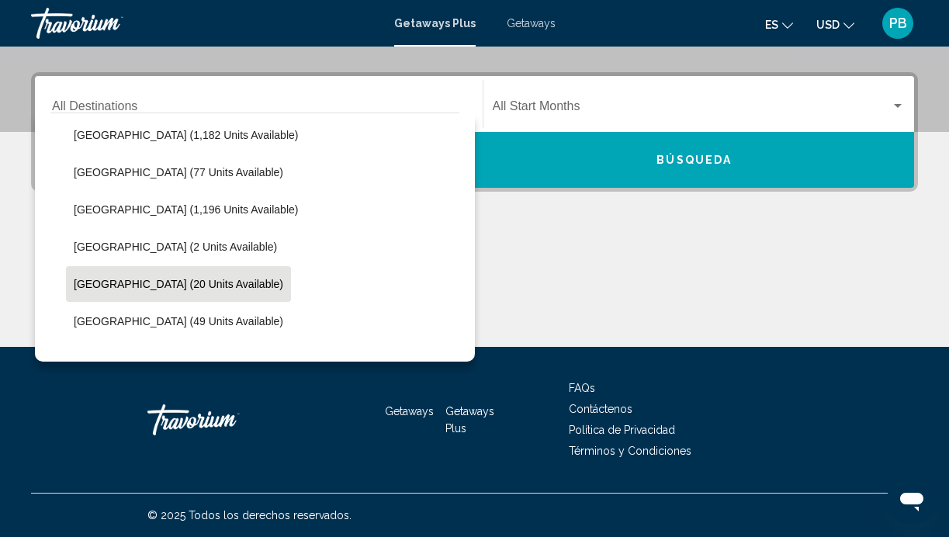
click at [126, 282] on span "[GEOGRAPHIC_DATA] (20 units available)" at bounding box center [178, 284] width 209 height 12
type input "**********"
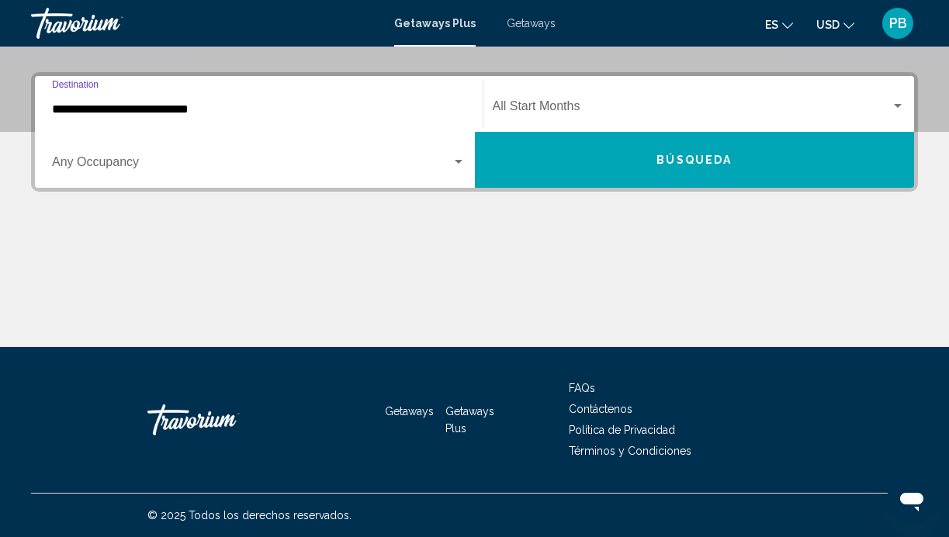
click at [458, 161] on div "Search widget" at bounding box center [459, 162] width 8 height 4
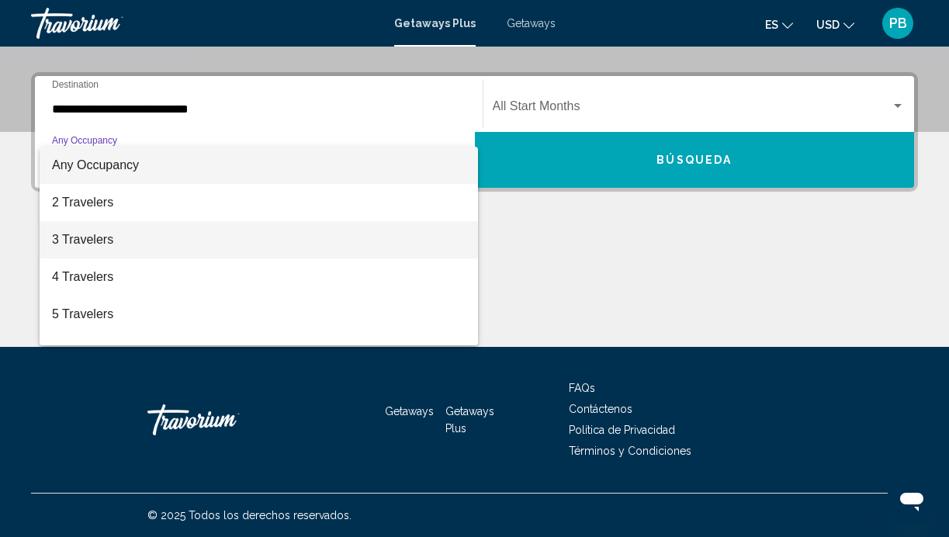
click at [427, 226] on span "3 Travelers" at bounding box center [258, 239] width 413 height 37
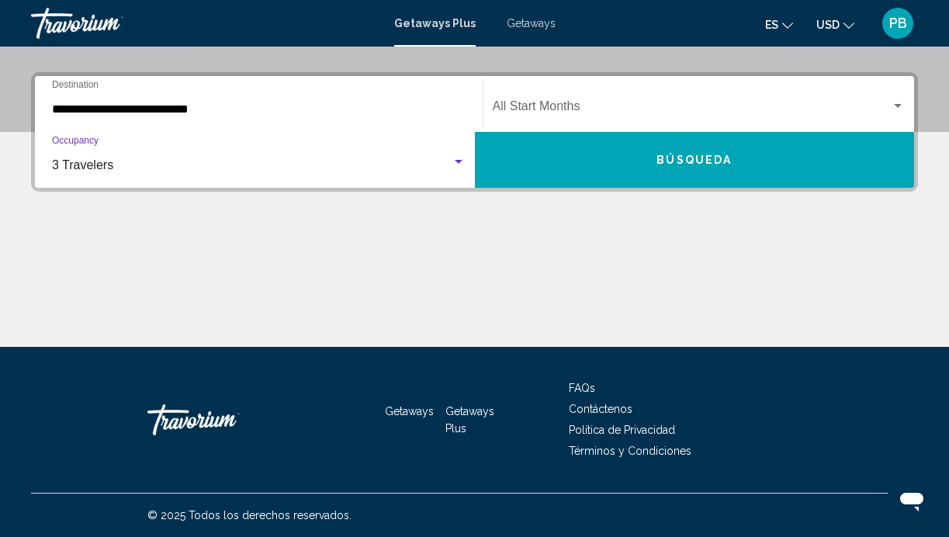
click at [629, 163] on button "Búsqueda" at bounding box center [695, 160] width 440 height 56
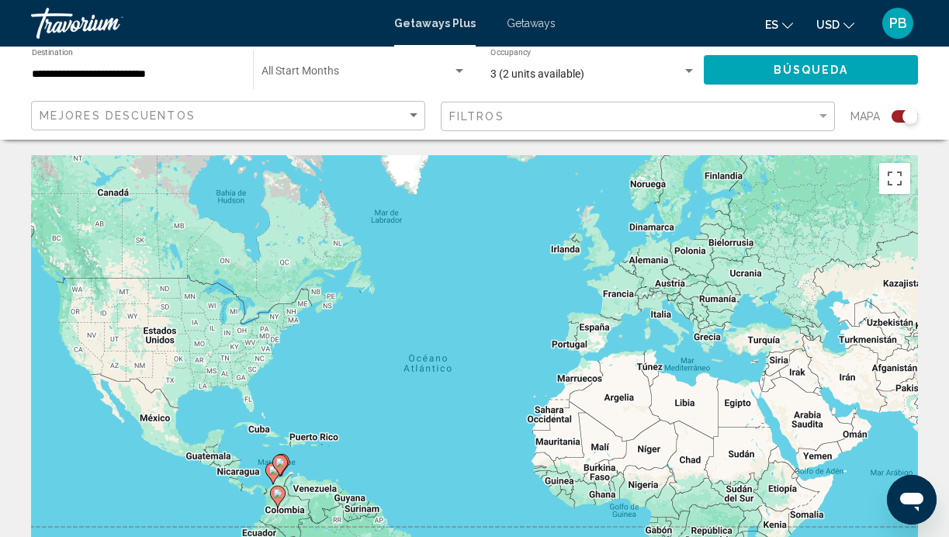
click at [276, 489] on image "Main content" at bounding box center [277, 493] width 9 height 9
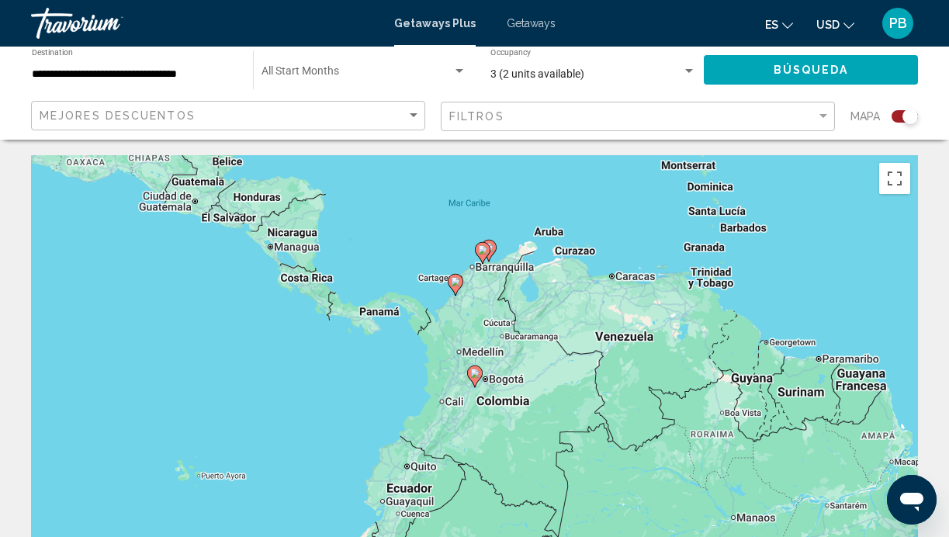
click at [454, 282] on image "Main content" at bounding box center [455, 281] width 9 height 9
type input "**********"
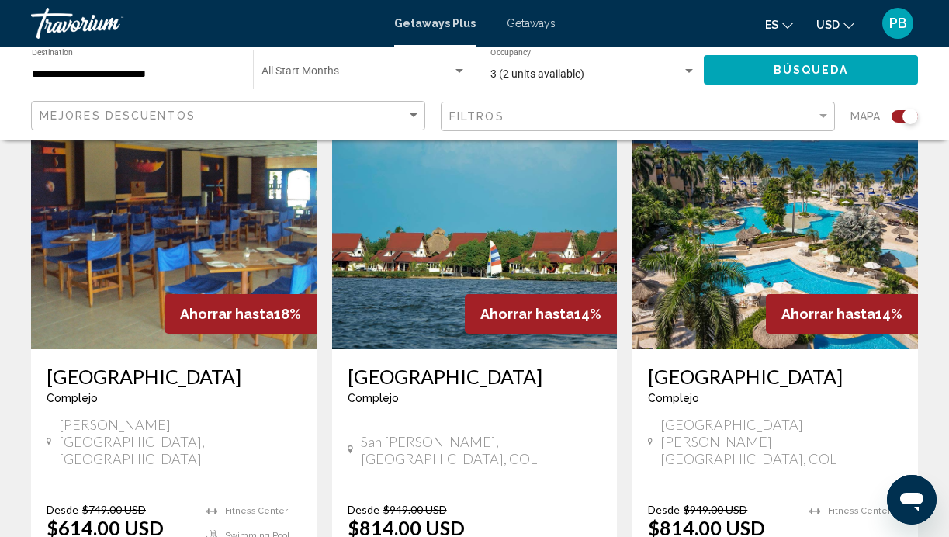
scroll to position [587, 0]
